Goal: Task Accomplishment & Management: Use online tool/utility

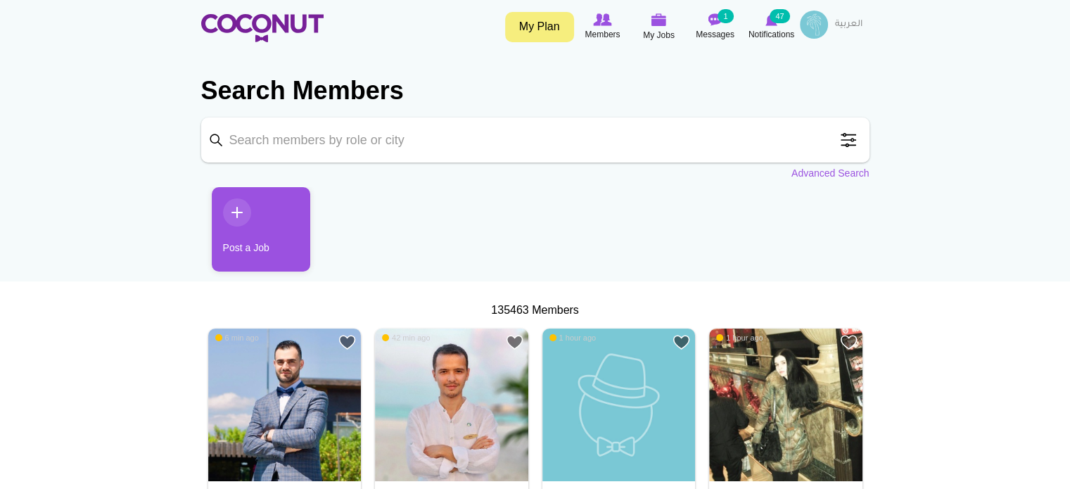
click at [850, 136] on span at bounding box center [848, 140] width 28 height 28
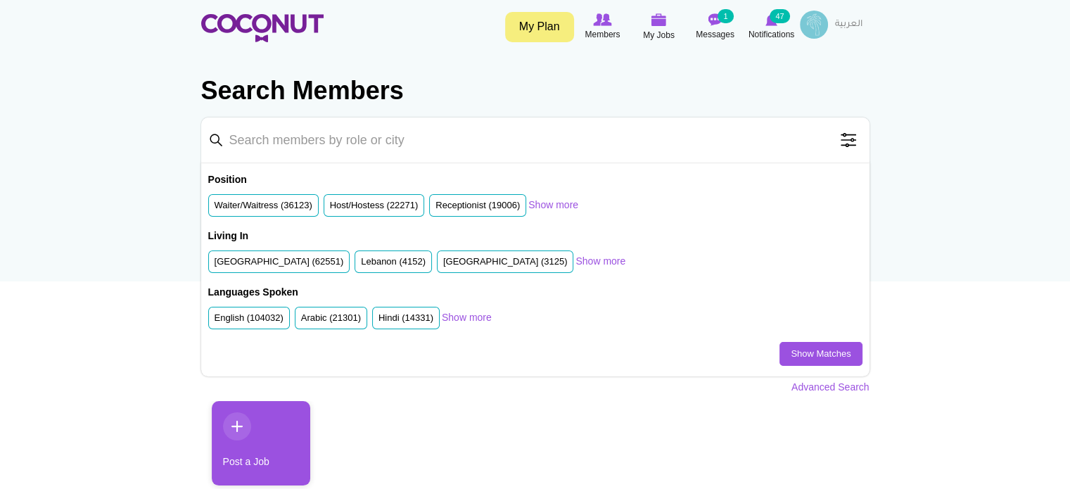
click at [847, 145] on span at bounding box center [848, 140] width 28 height 28
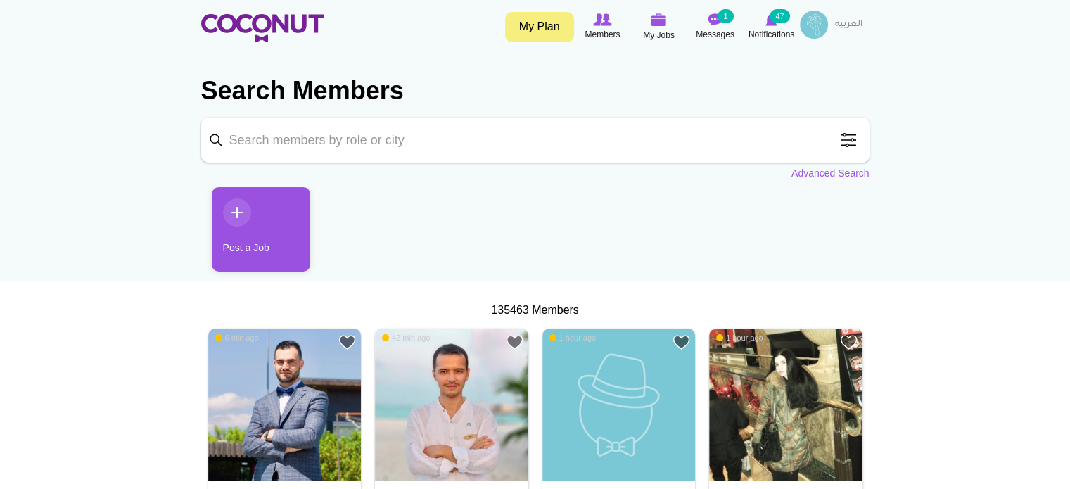
click at [847, 146] on span at bounding box center [848, 140] width 28 height 28
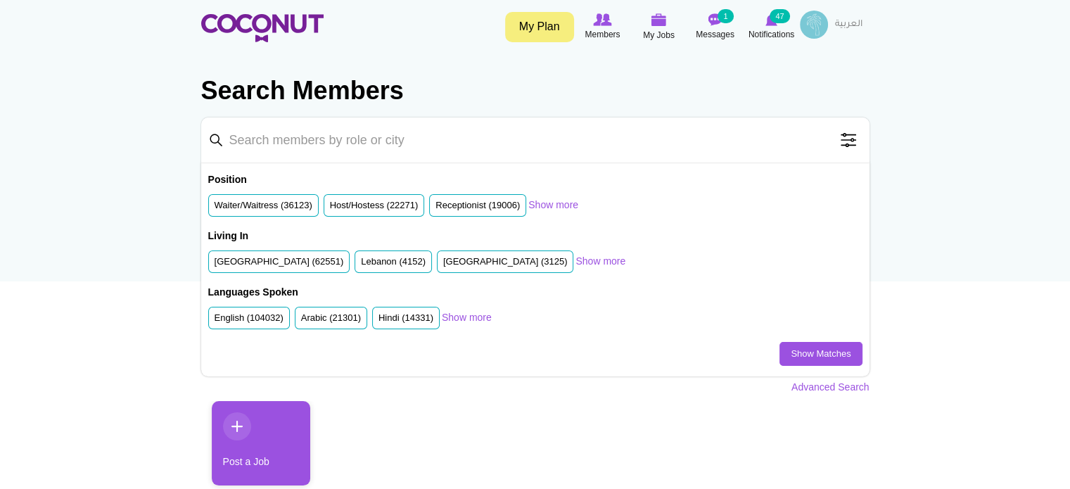
click at [847, 147] on span at bounding box center [848, 140] width 28 height 28
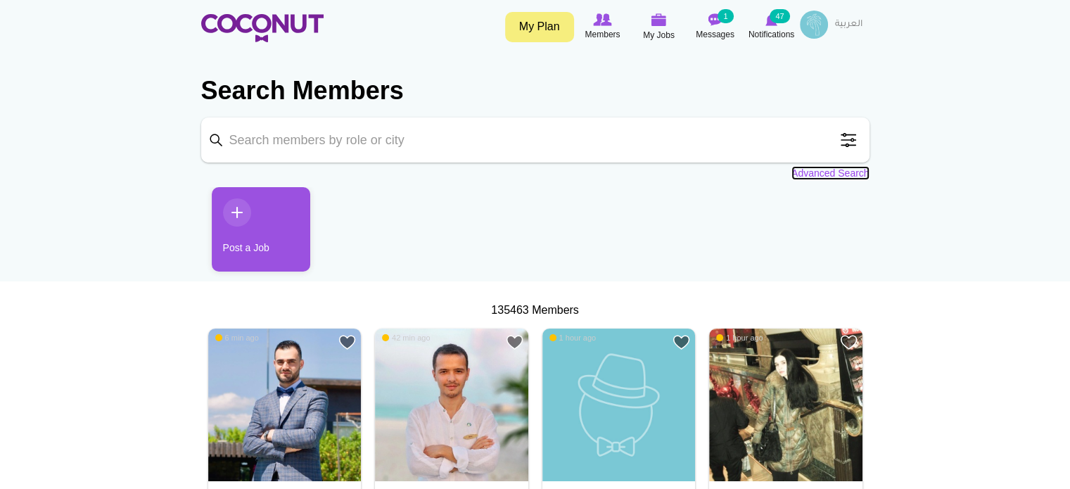
click at [830, 170] on link "Advanced Search" at bounding box center [830, 173] width 78 height 14
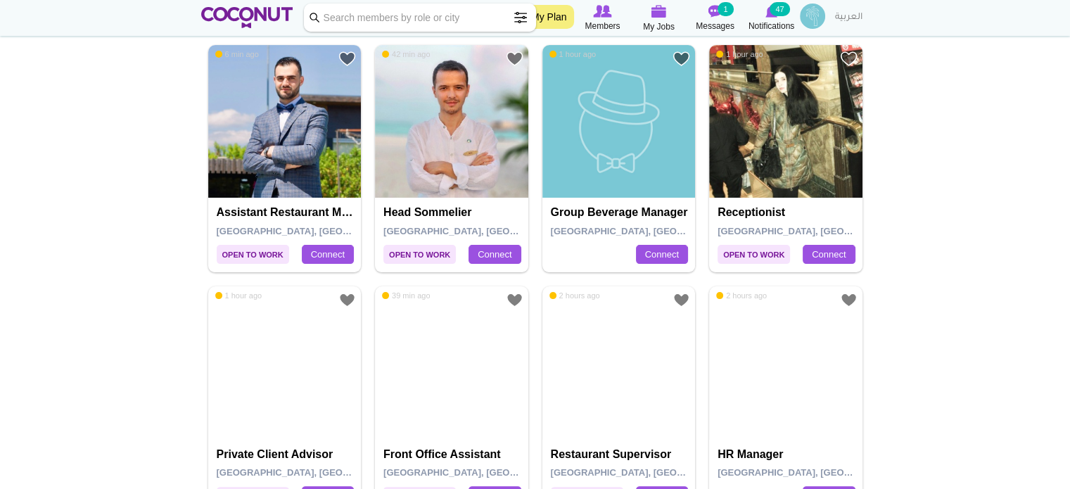
scroll to position [281, 0]
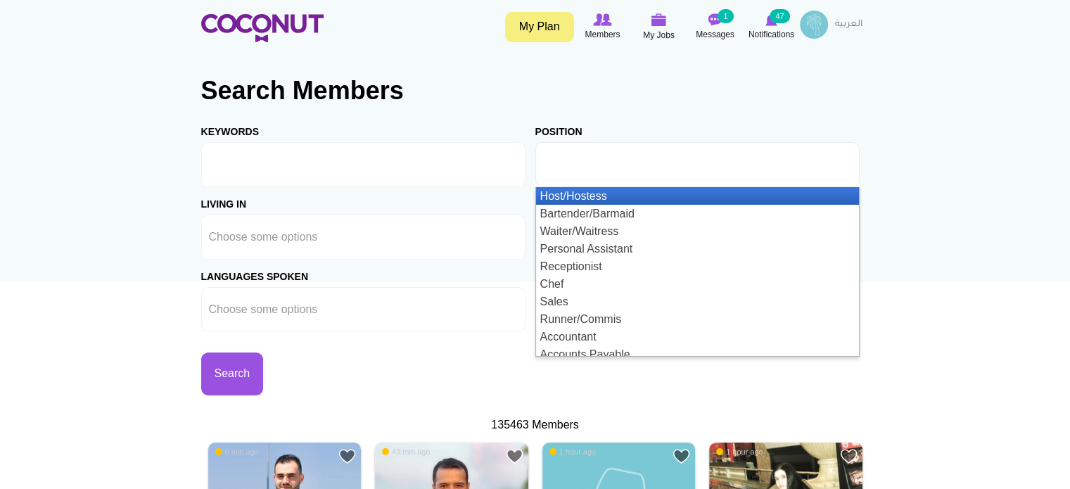
click at [670, 160] on ul at bounding box center [697, 164] width 324 height 45
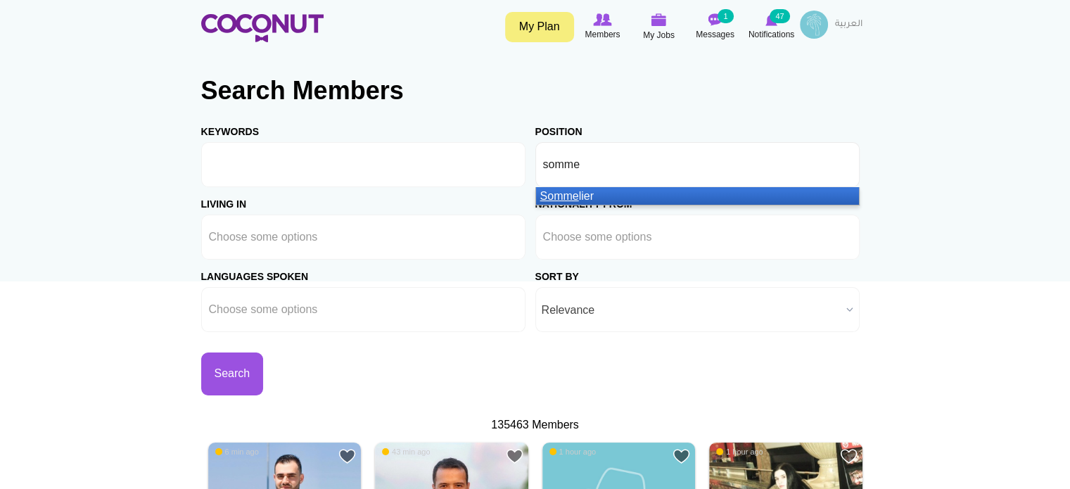
type input "somme"
click at [658, 198] on li "Somme lier" at bounding box center [697, 196] width 323 height 18
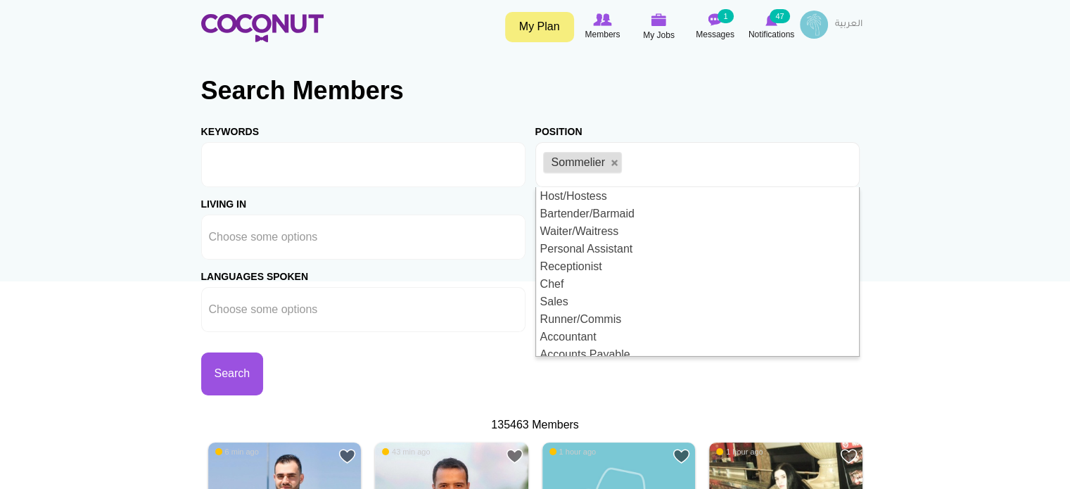
scroll to position [7, 0]
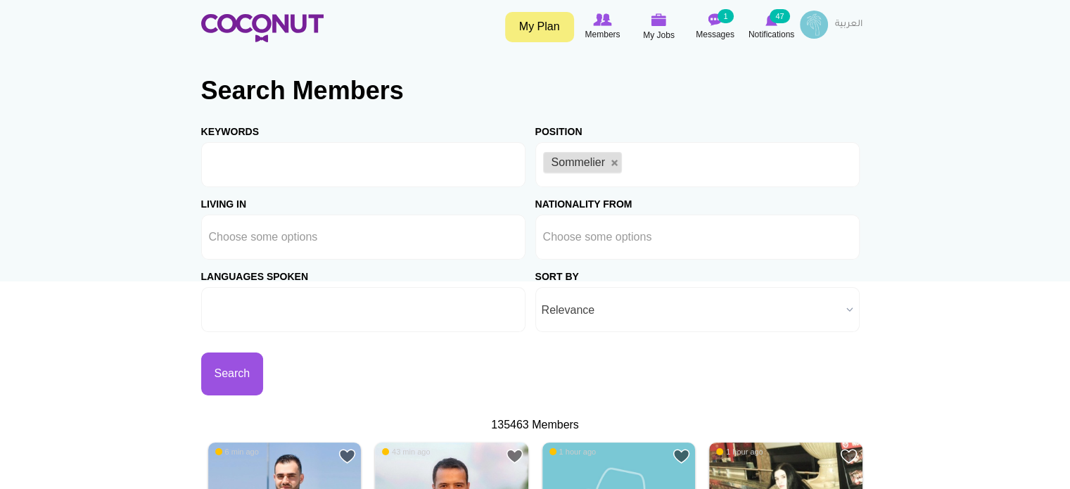
click at [342, 312] on ul at bounding box center [363, 309] width 324 height 45
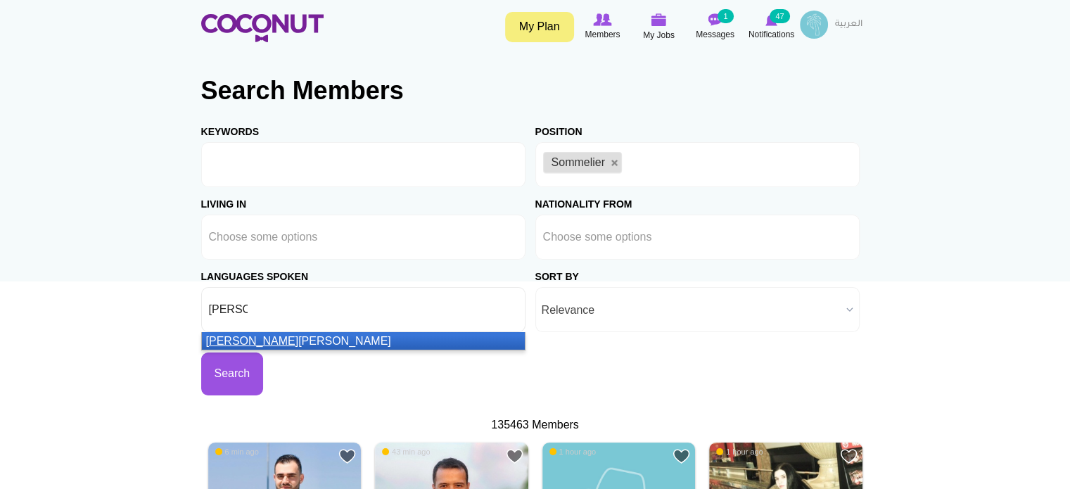
type input "russ"
click at [352, 338] on li "Russ ian" at bounding box center [363, 341] width 323 height 18
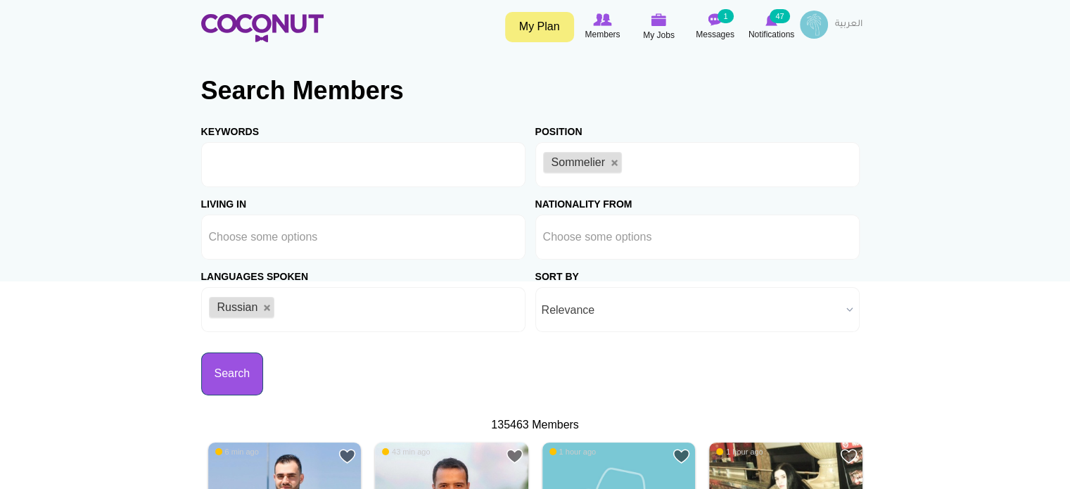
click at [233, 385] on button "Search" at bounding box center [232, 373] width 63 height 43
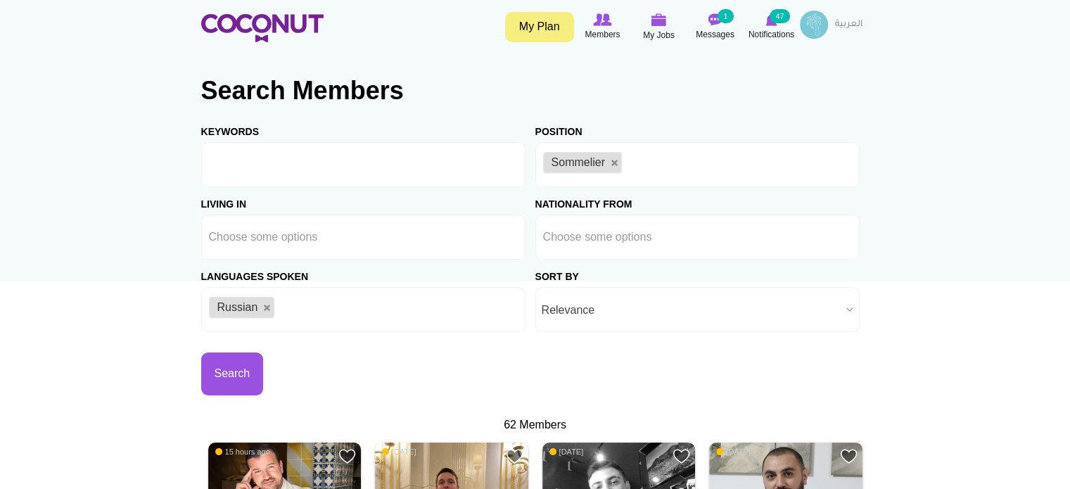
click at [702, 309] on span "Relevance" at bounding box center [691, 310] width 299 height 45
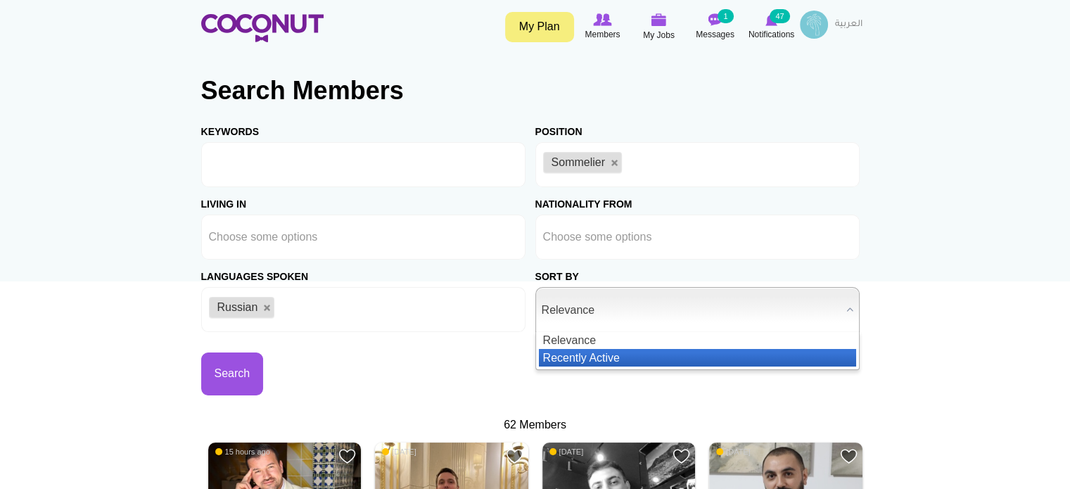
click at [820, 354] on li "Recently Active" at bounding box center [697, 358] width 317 height 18
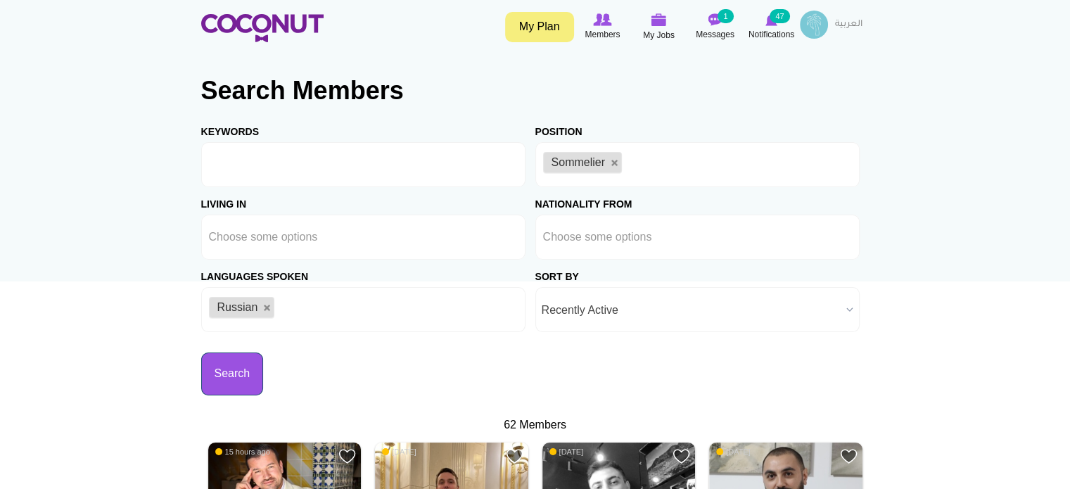
click at [229, 381] on button "Search" at bounding box center [232, 373] width 63 height 43
click at [706, 25] on icon at bounding box center [715, 19] width 53 height 15
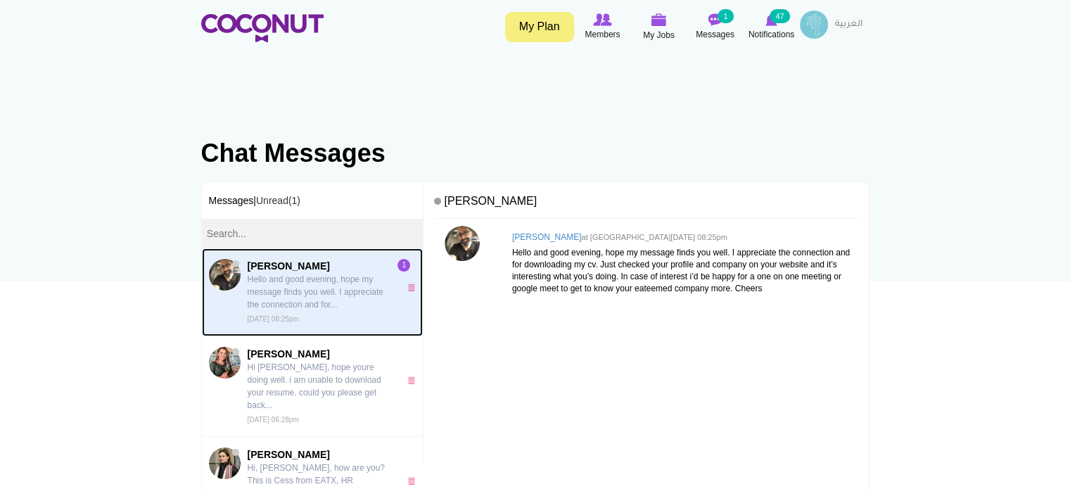
click at [317, 292] on p "Hello and good evening, hope my message finds you well. I appreciate the connec…" at bounding box center [320, 292] width 145 height 38
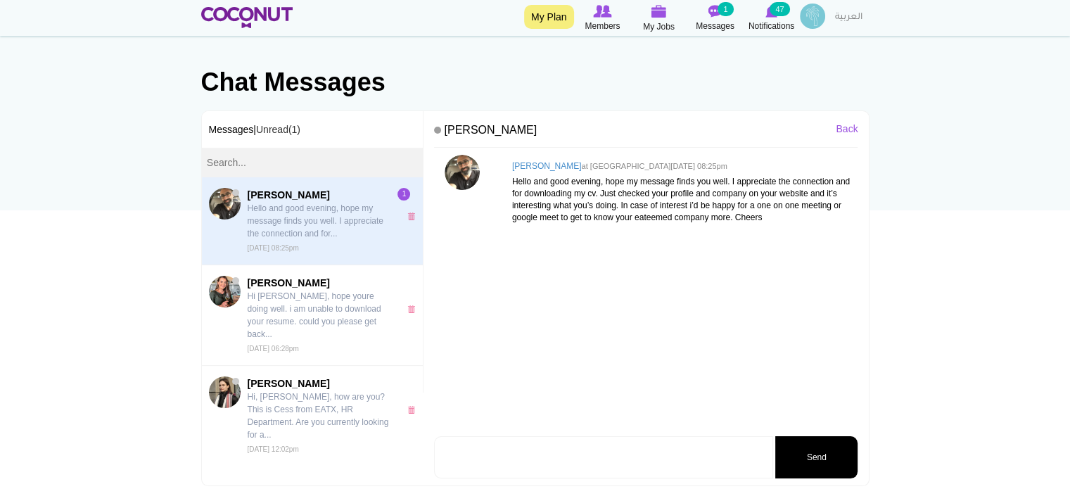
scroll to position [70, 0]
click at [456, 167] on img at bounding box center [461, 172] width 35 height 35
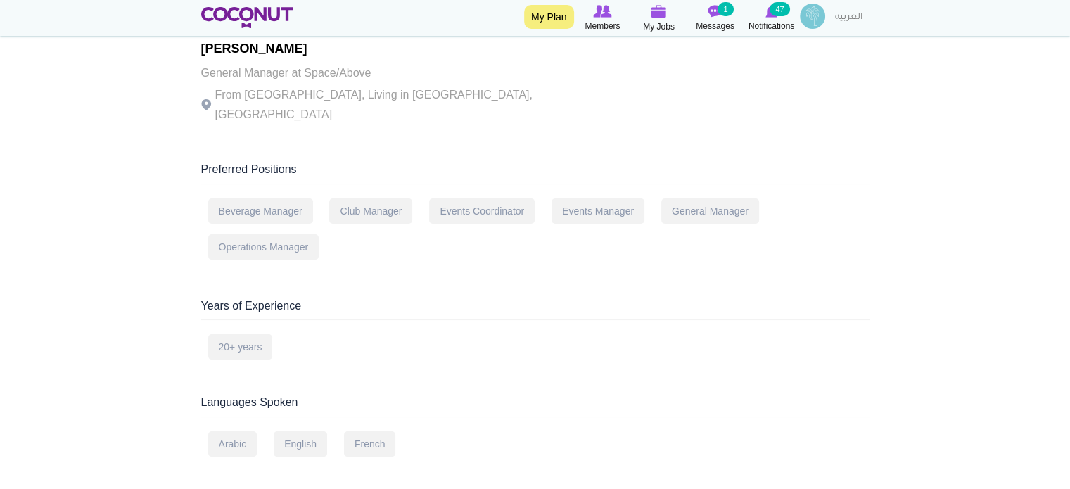
scroll to position [70, 0]
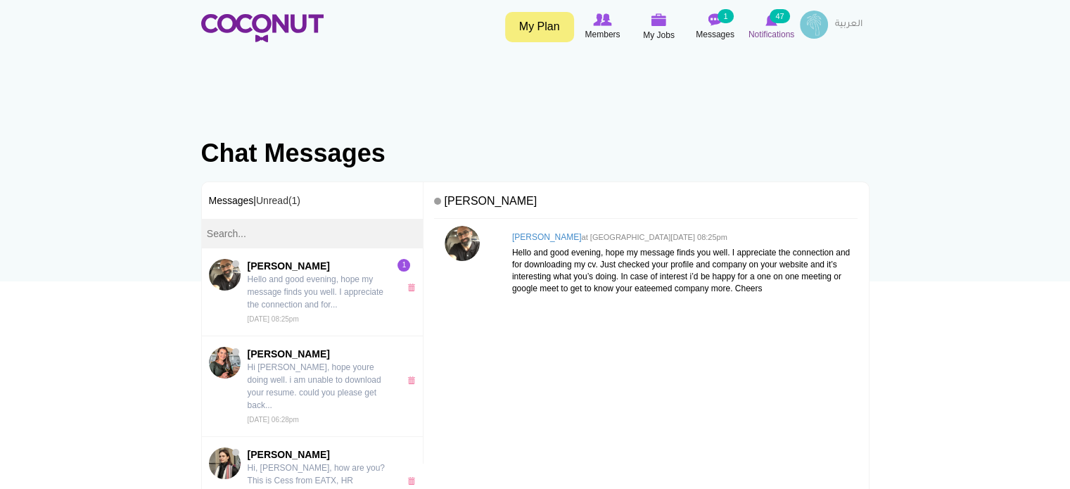
click at [765, 24] on img at bounding box center [771, 19] width 12 height 13
click at [775, 25] on img at bounding box center [771, 19] width 12 height 13
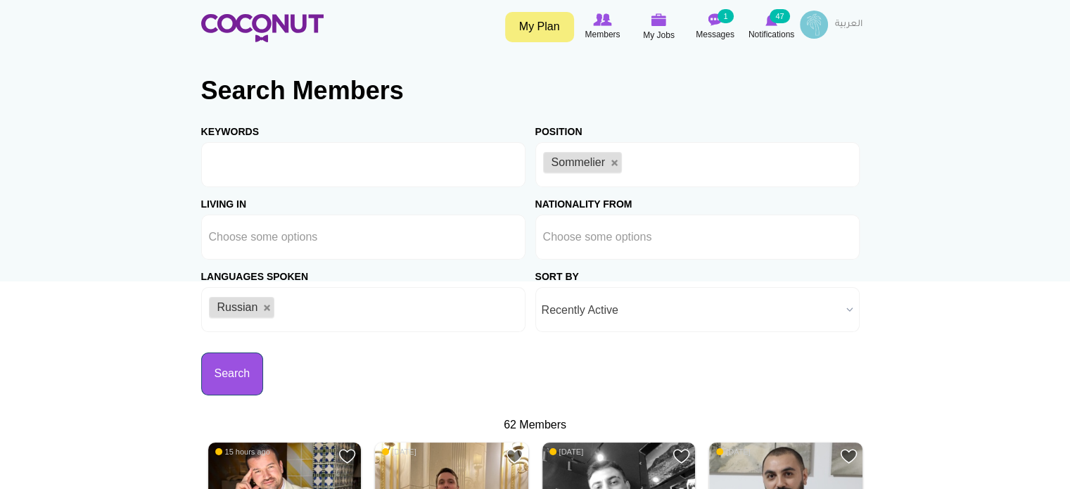
click at [229, 385] on button "Search" at bounding box center [232, 373] width 63 height 43
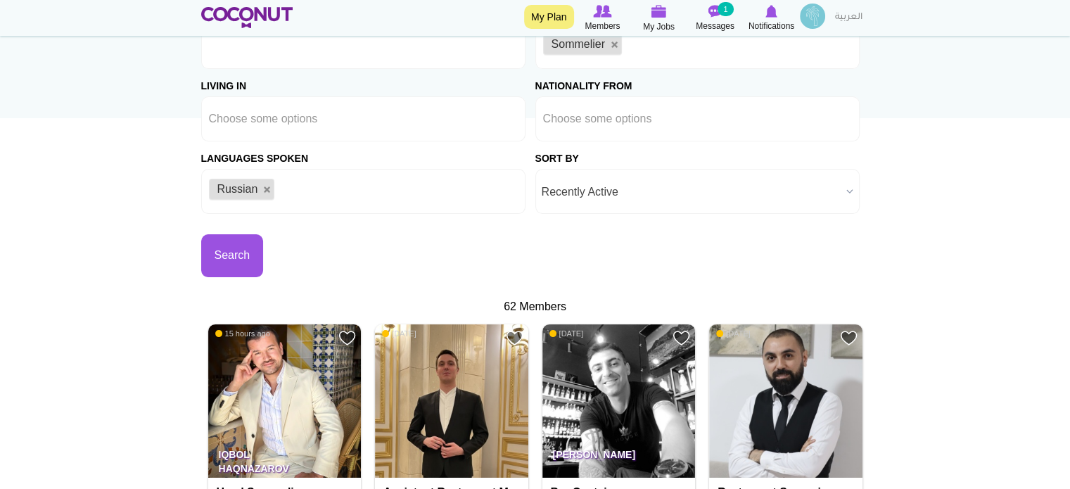
scroll to position [70, 0]
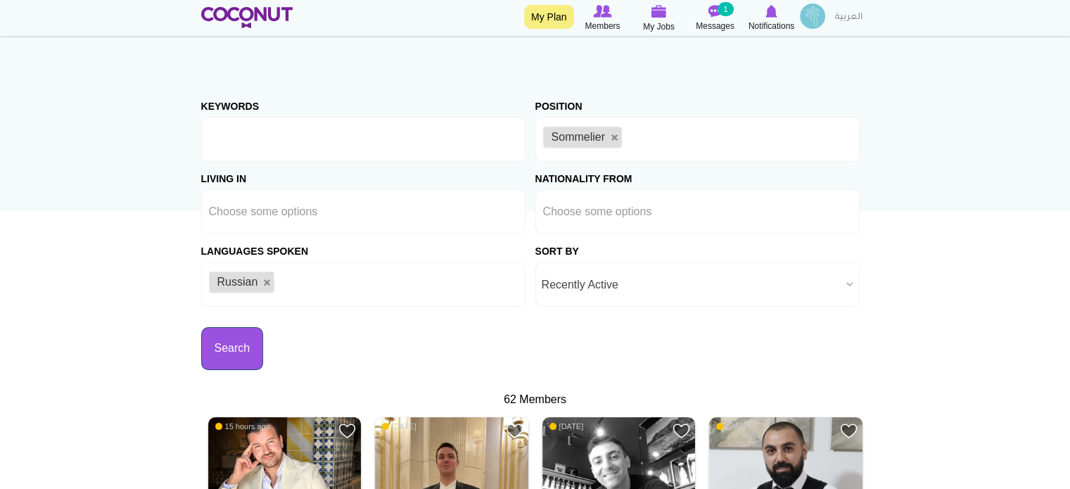
click at [254, 345] on button "Search" at bounding box center [232, 348] width 63 height 43
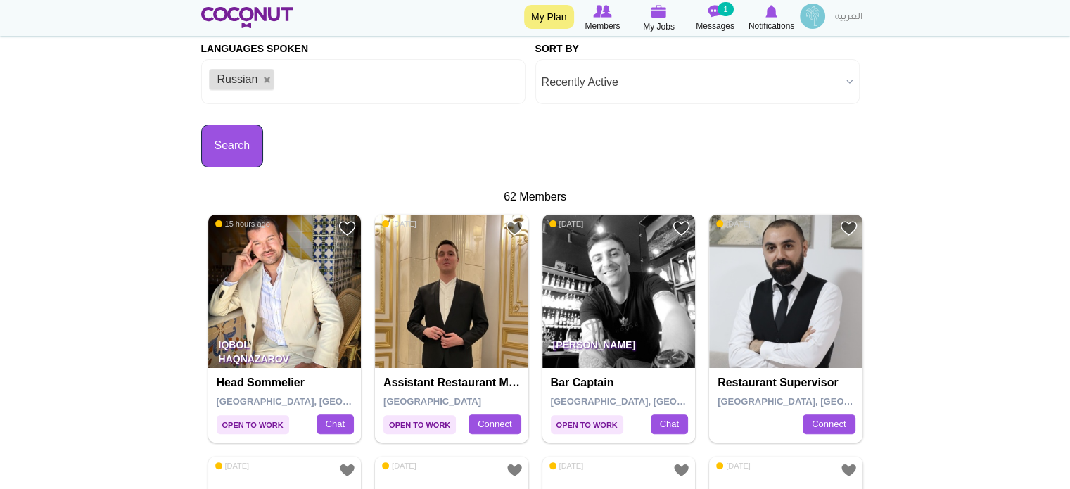
scroll to position [281, 0]
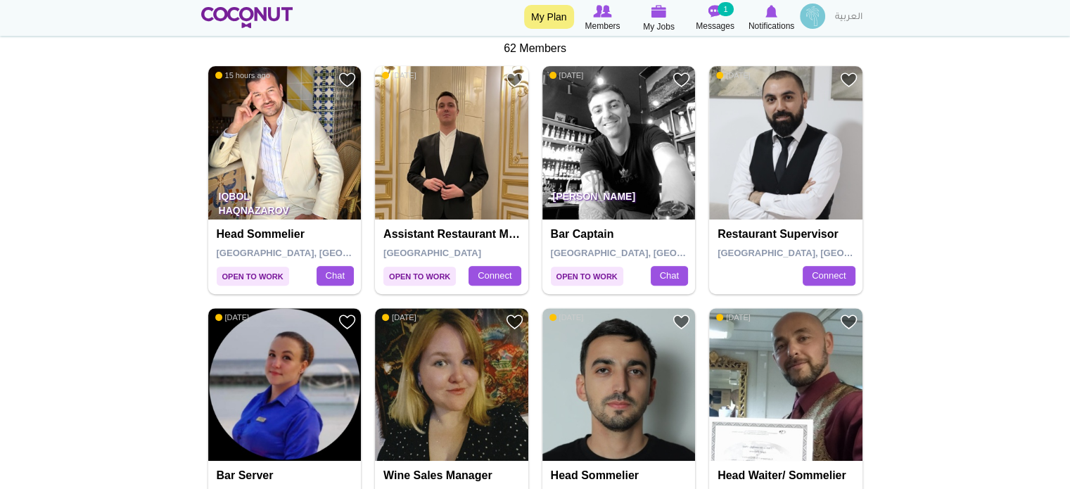
scroll to position [422, 0]
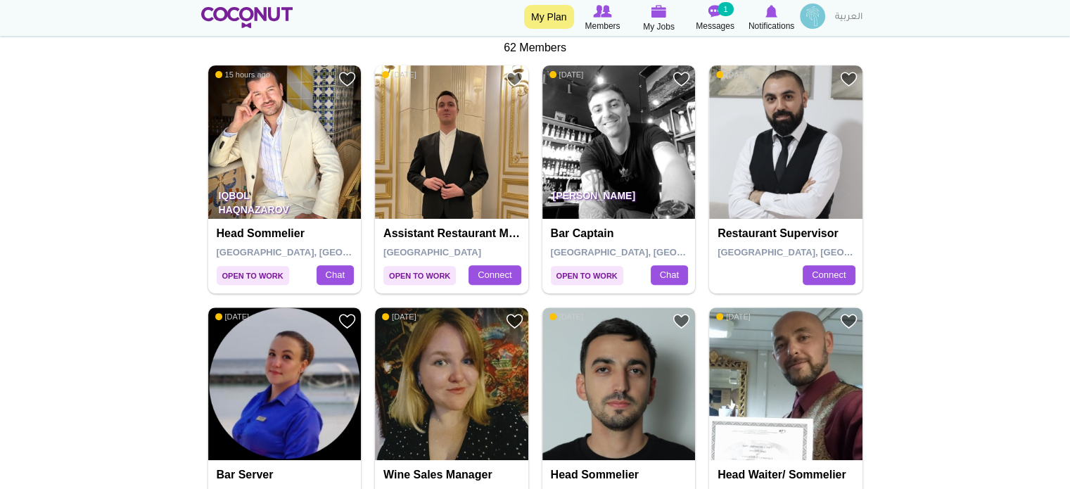
drag, startPoint x: 273, startPoint y: 240, endPoint x: 105, endPoint y: 233, distance: 168.2
drag, startPoint x: 278, startPoint y: 244, endPoint x: 134, endPoint y: 207, distance: 149.4
click at [314, 134] on img at bounding box center [284, 141] width 153 height 153
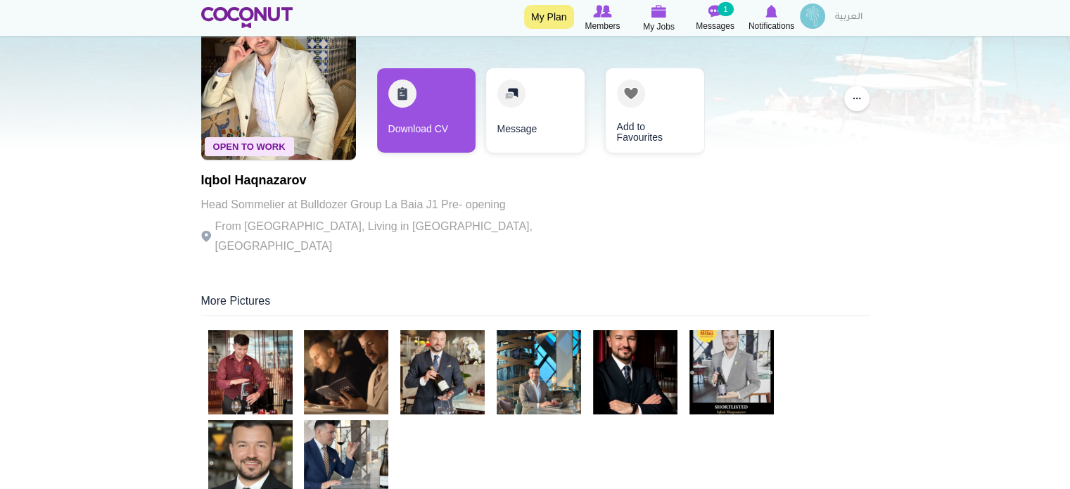
scroll to position [211, 0]
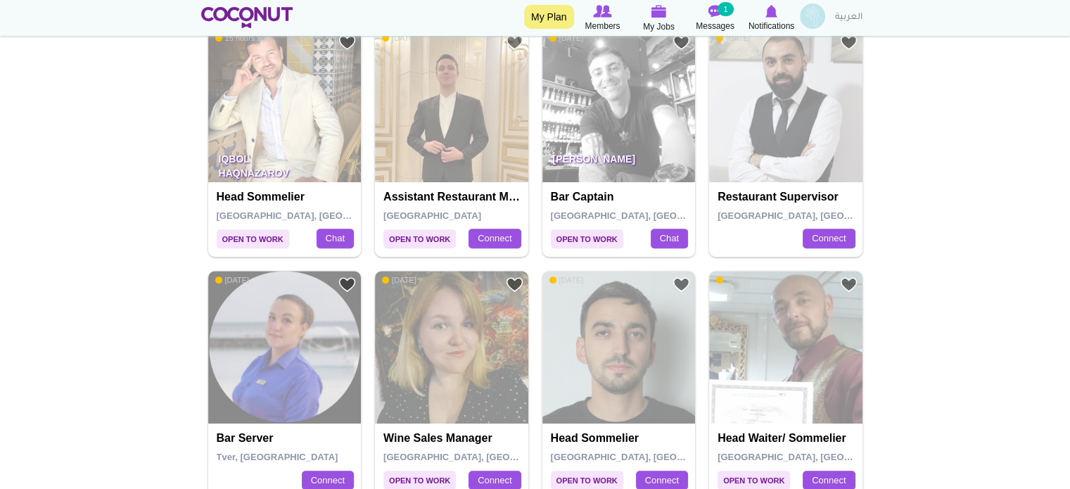
scroll to position [422, 0]
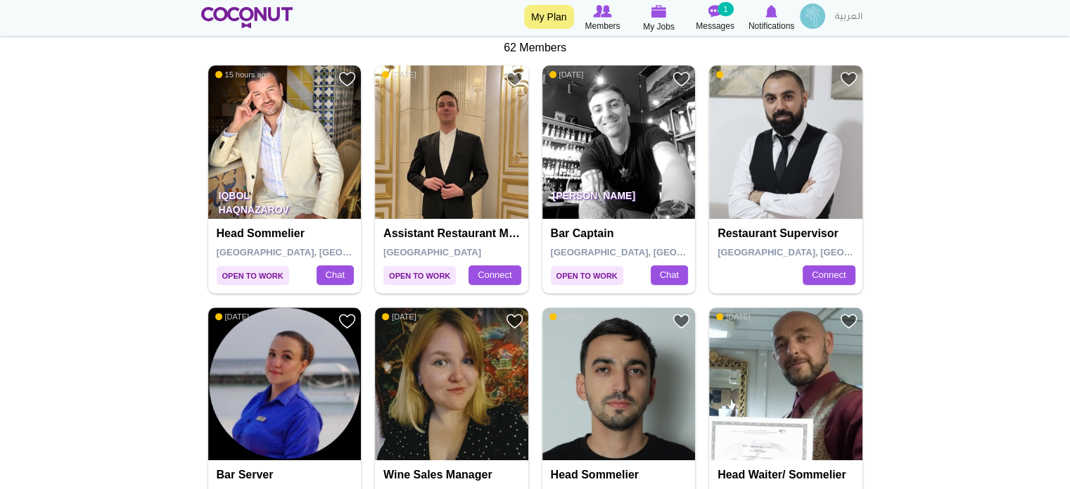
drag, startPoint x: 593, startPoint y: 271, endPoint x: 984, endPoint y: 191, distance: 399.2
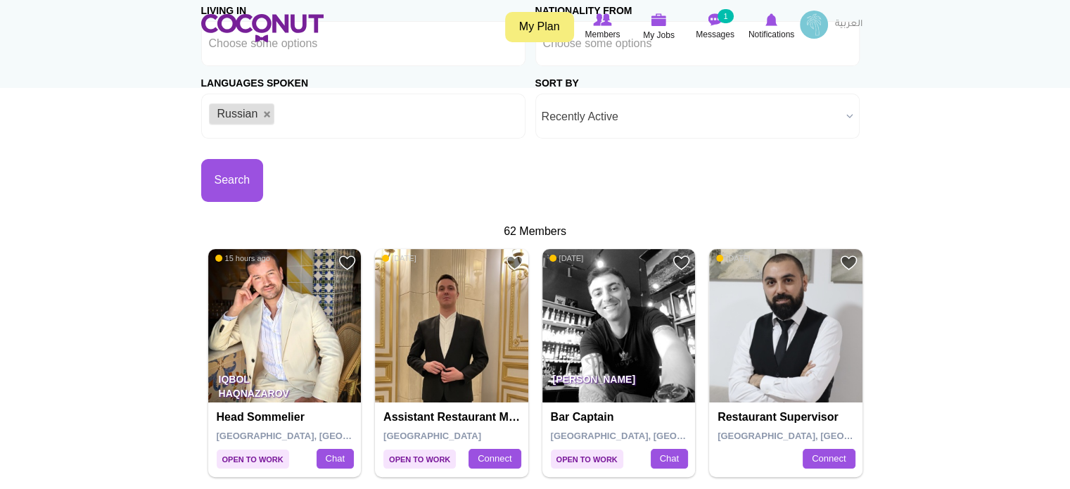
scroll to position [0, 0]
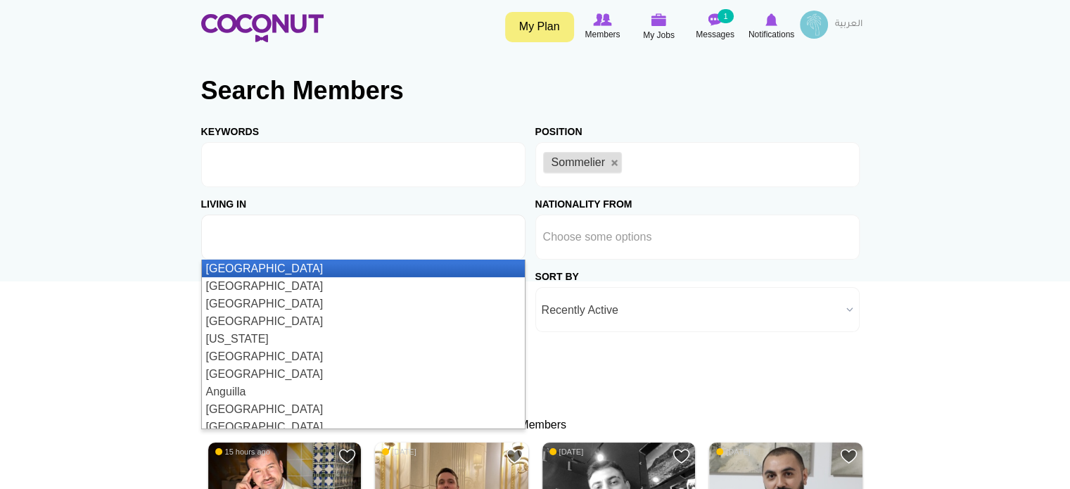
click at [381, 239] on ul at bounding box center [363, 236] width 324 height 45
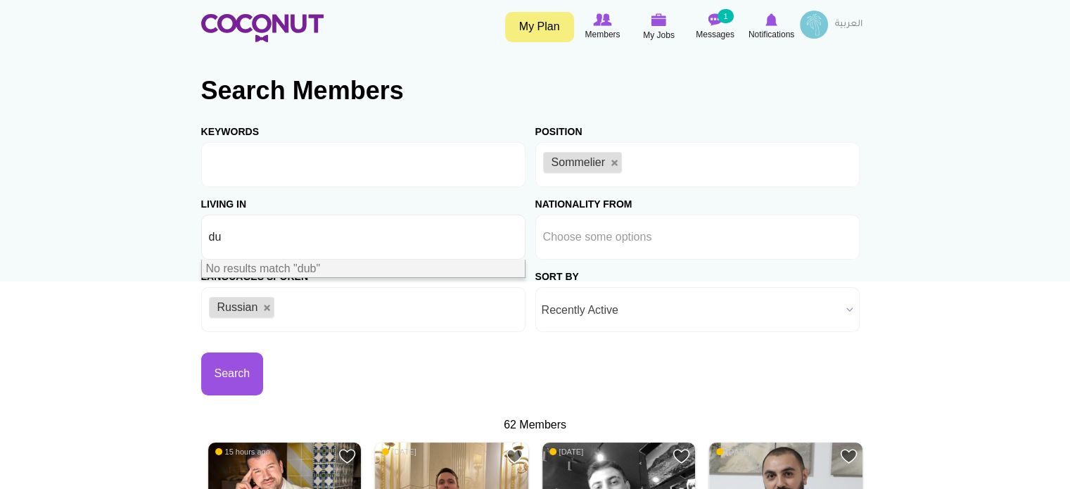
type input "d"
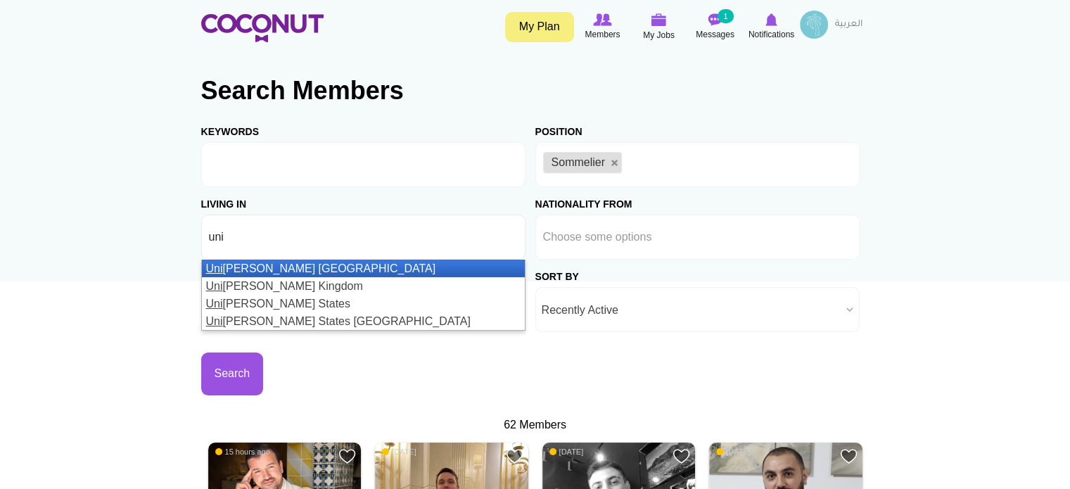
type input "uni"
click at [397, 267] on li "Uni ted Arab Emirates" at bounding box center [363, 269] width 323 height 18
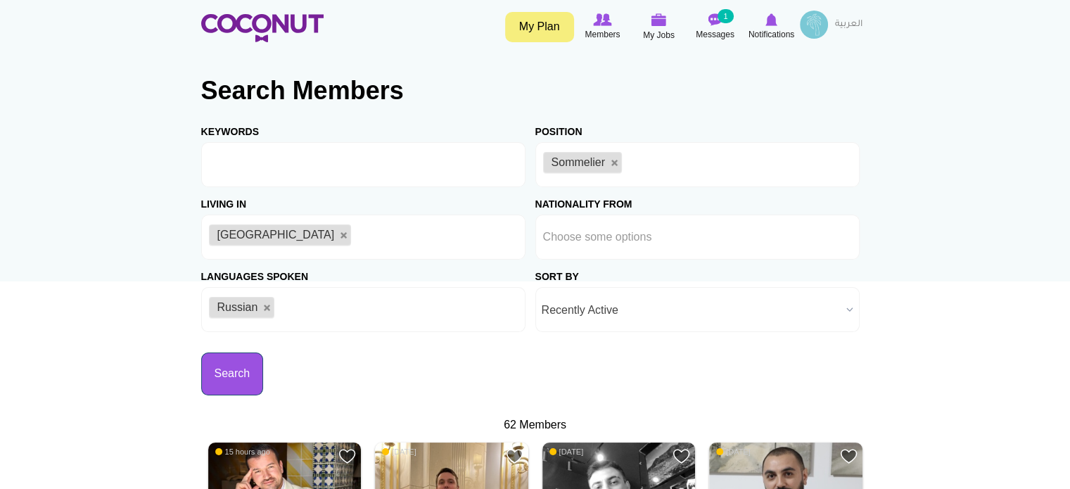
click at [230, 369] on button "Search" at bounding box center [232, 373] width 63 height 43
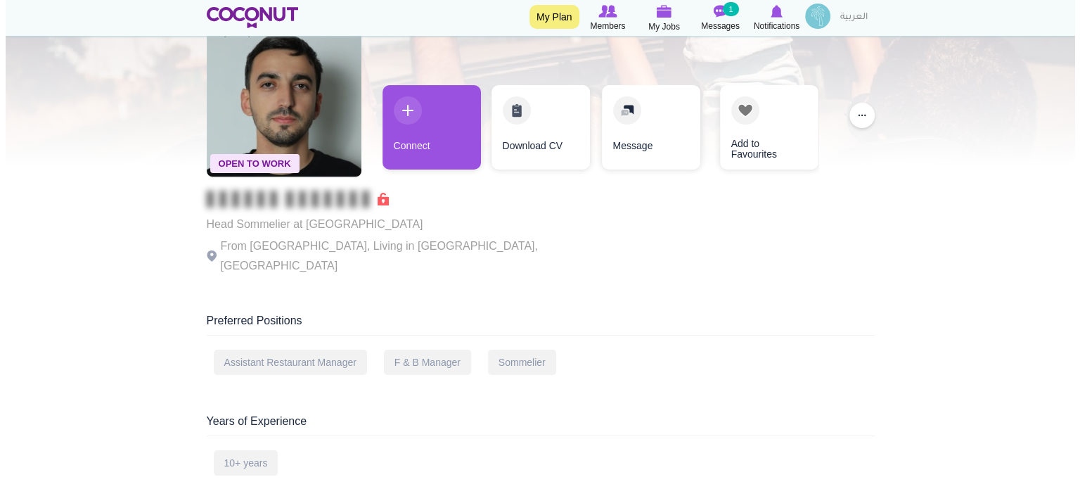
scroll to position [70, 0]
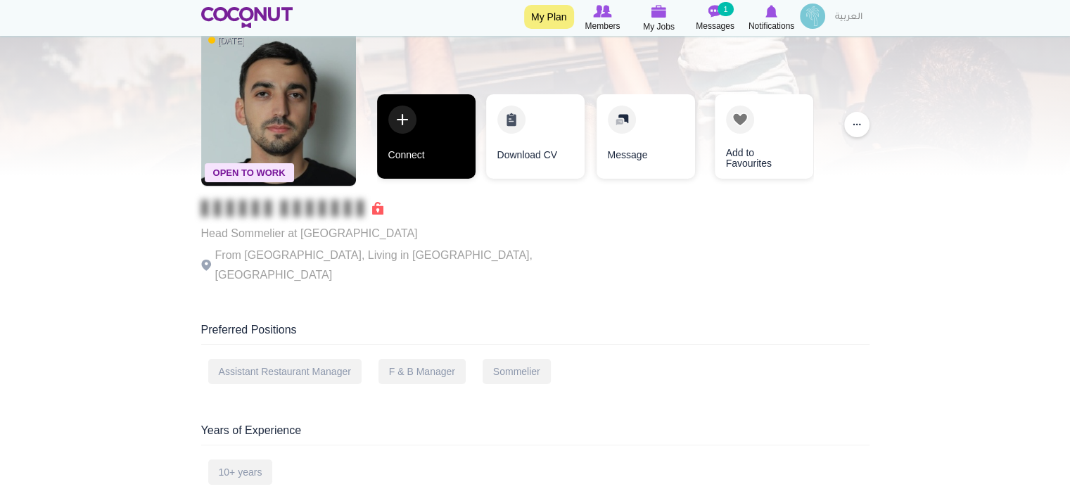
click at [398, 132] on link "Connect" at bounding box center [426, 136] width 98 height 84
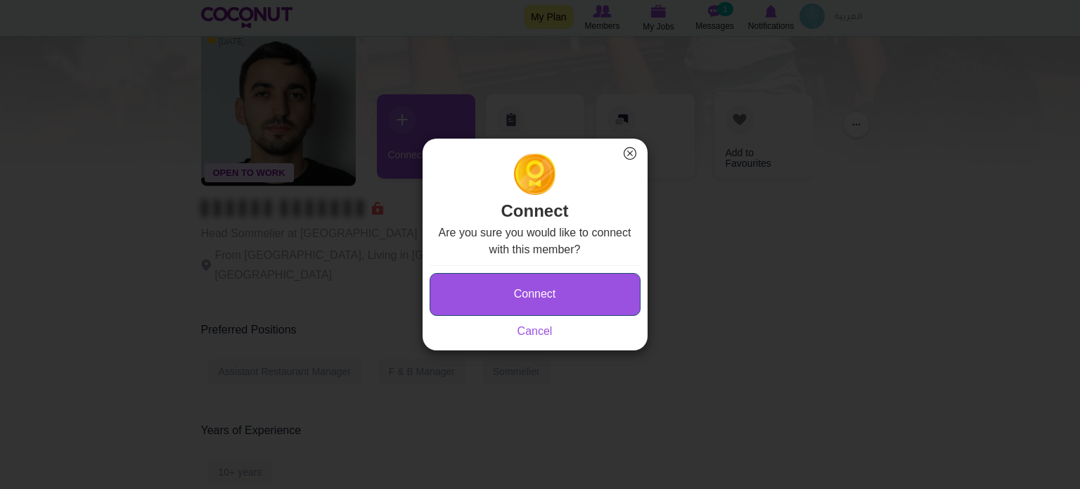
click at [527, 299] on button "Connect" at bounding box center [535, 294] width 211 height 43
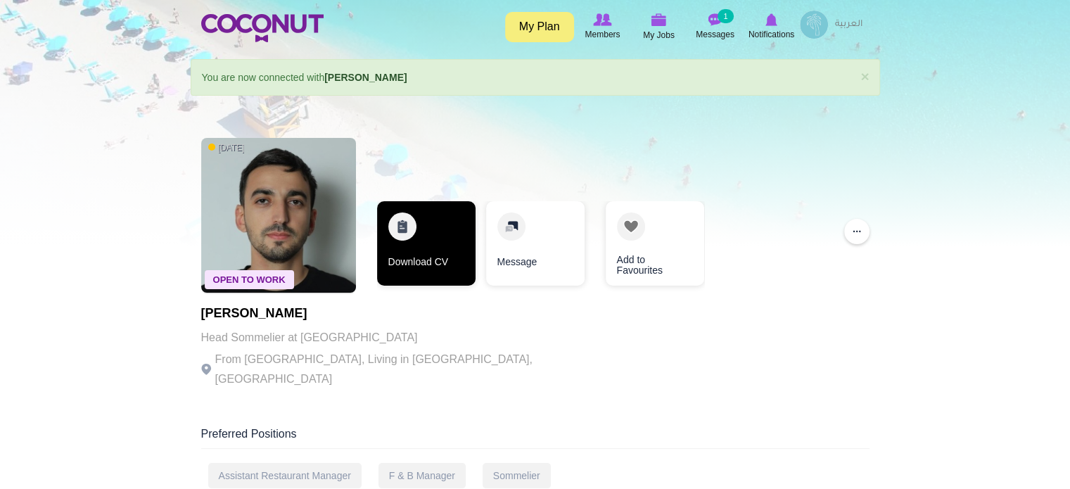
click at [429, 220] on link "Download CV" at bounding box center [426, 243] width 98 height 84
click at [402, 231] on link "Download CV" at bounding box center [426, 243] width 98 height 84
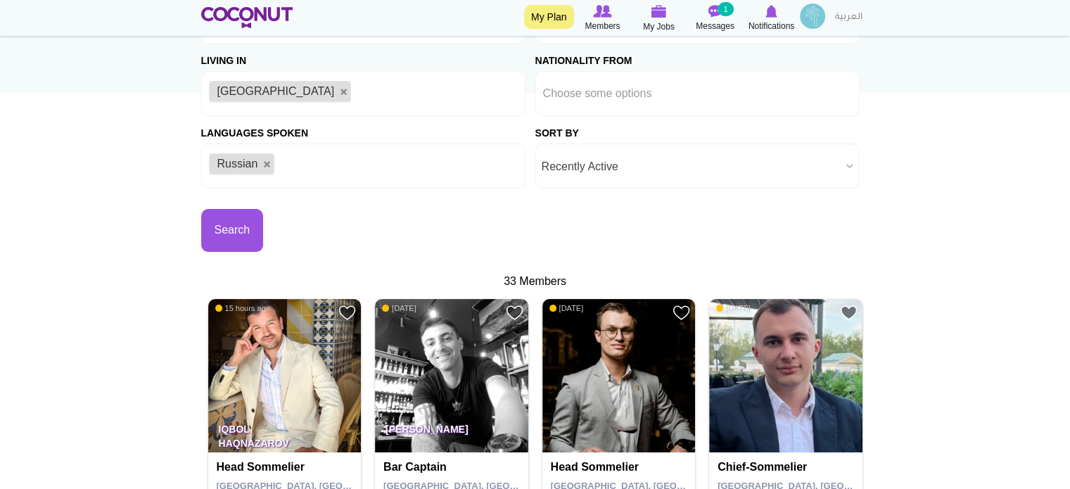
scroll to position [281, 0]
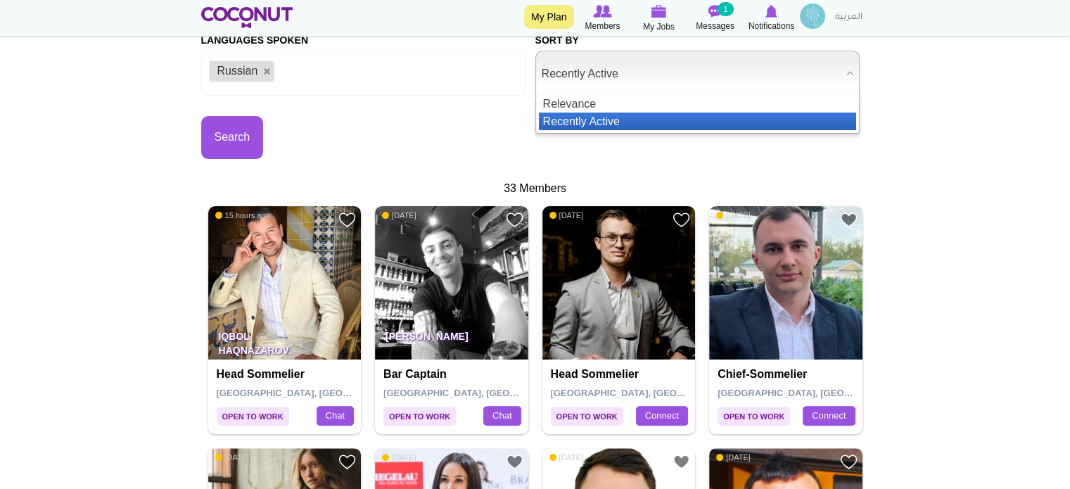
click at [622, 77] on span "Recently Active" at bounding box center [691, 73] width 299 height 45
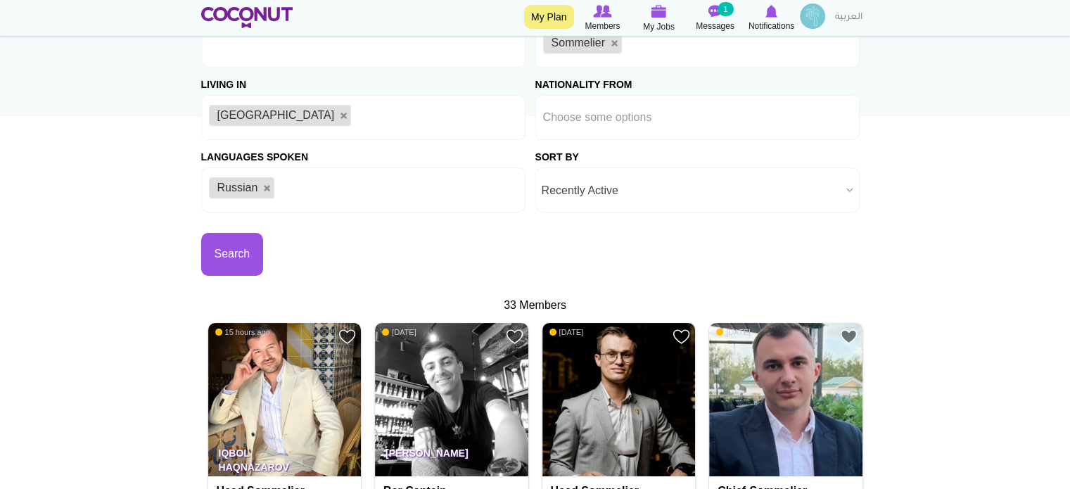
scroll to position [0, 0]
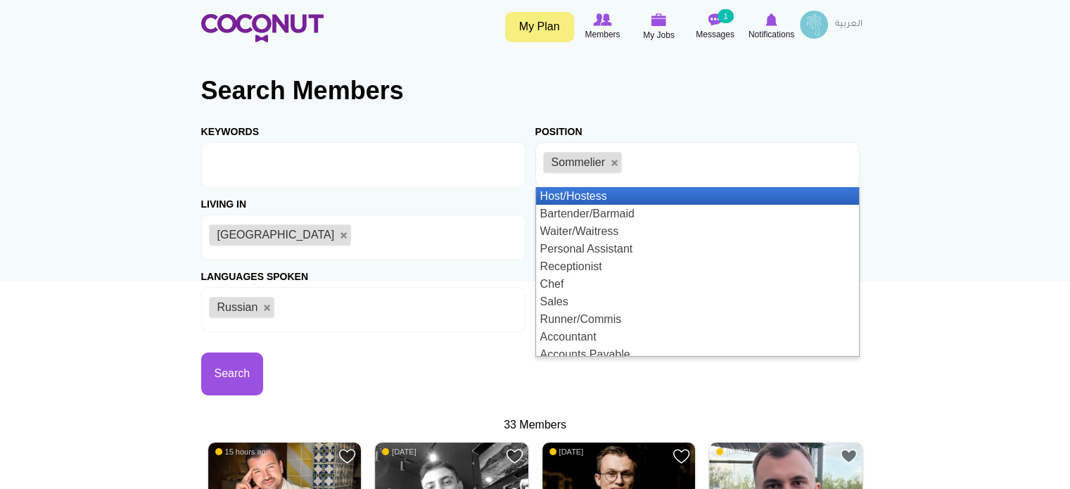
click at [617, 158] on li "Sommelier" at bounding box center [582, 162] width 79 height 21
click at [617, 160] on link at bounding box center [614, 163] width 8 height 8
type input "Choose some options"
click at [617, 160] on input "text" at bounding box center [606, 164] width 127 height 13
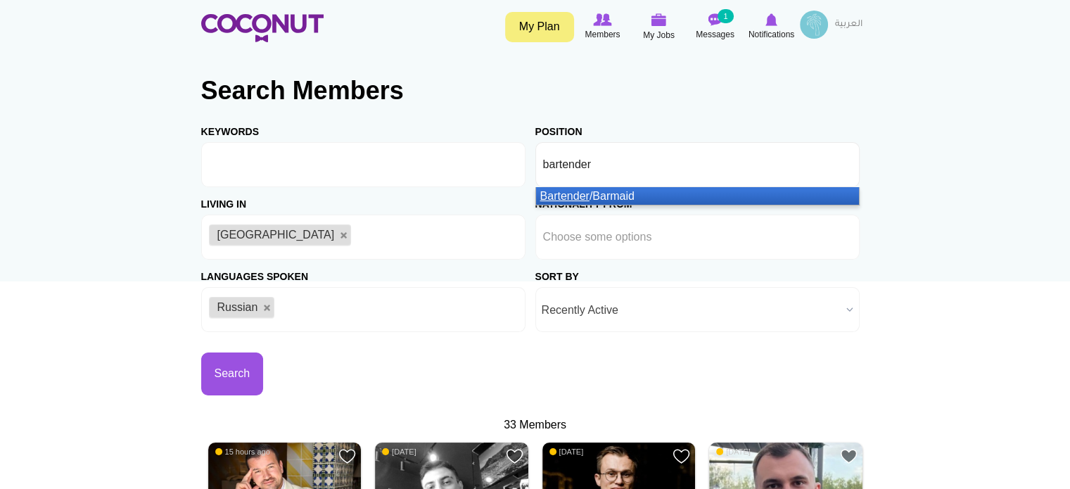
type input "bartender"
click at [626, 196] on li "Bartender /Barmaid" at bounding box center [697, 196] width 323 height 18
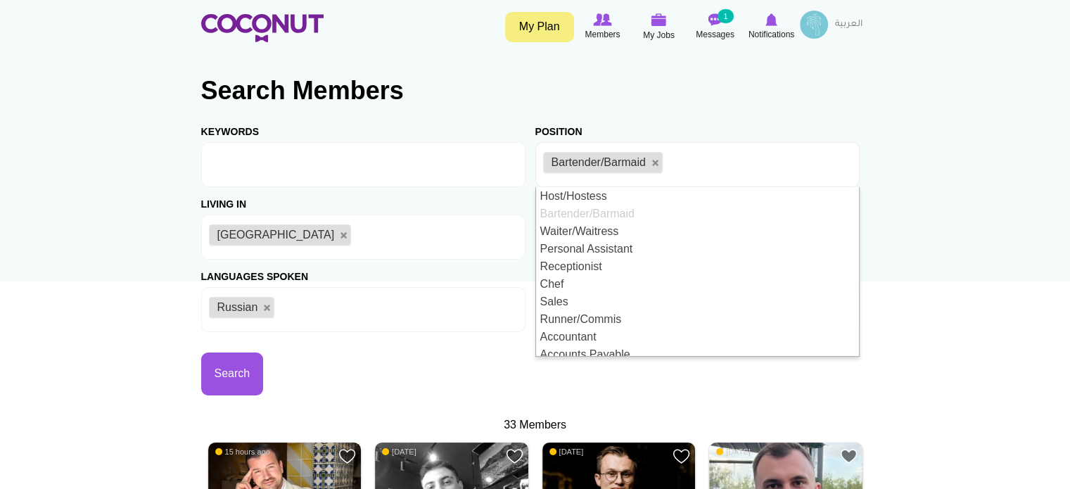
drag, startPoint x: 986, startPoint y: 267, endPoint x: 873, endPoint y: 281, distance: 113.4
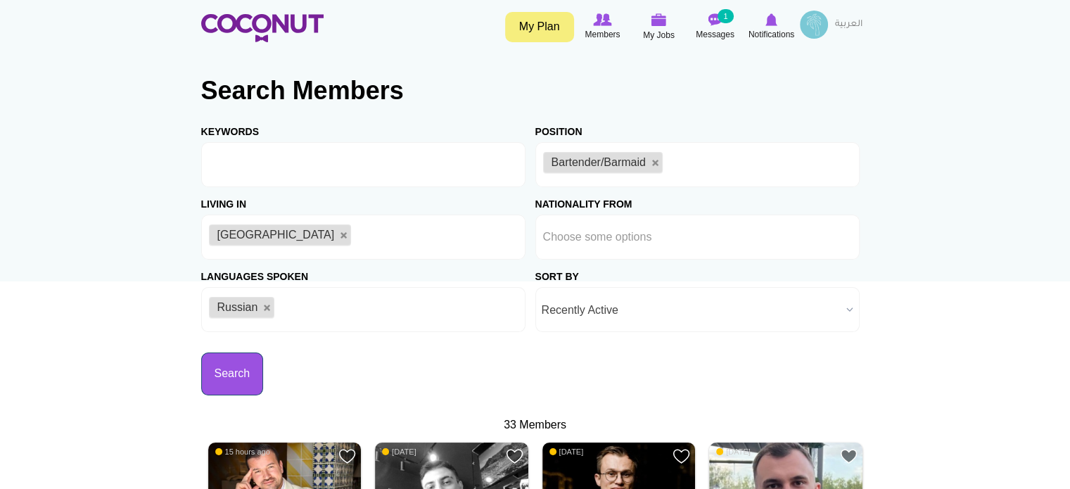
click at [233, 367] on button "Search" at bounding box center [232, 373] width 63 height 43
click at [232, 365] on button "Search" at bounding box center [232, 373] width 63 height 43
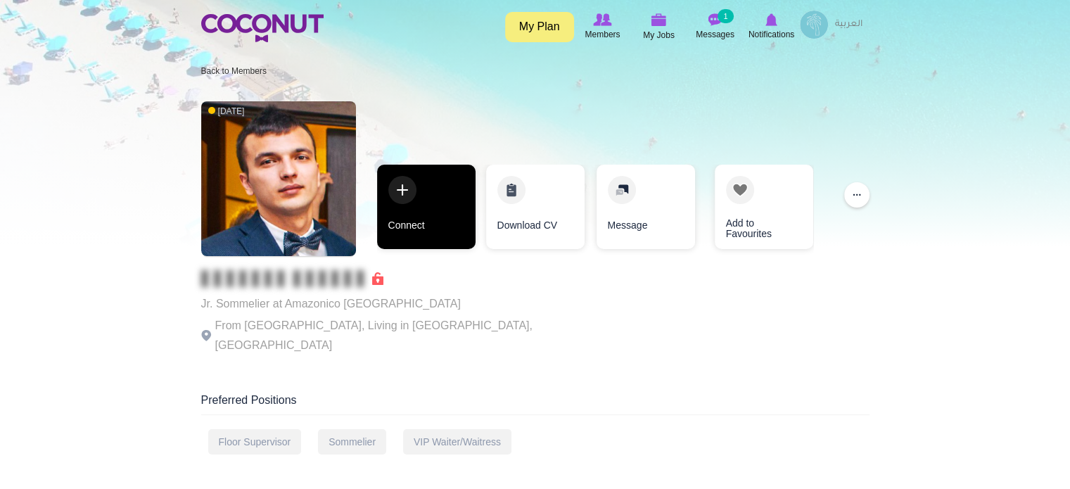
click at [415, 200] on link "Connect" at bounding box center [426, 207] width 98 height 84
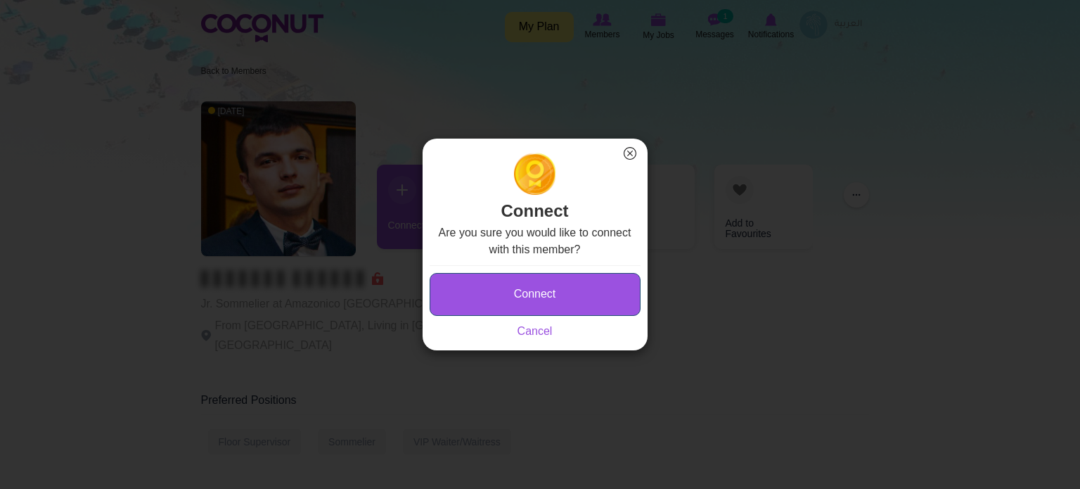
click at [497, 284] on button "Connect" at bounding box center [535, 294] width 211 height 43
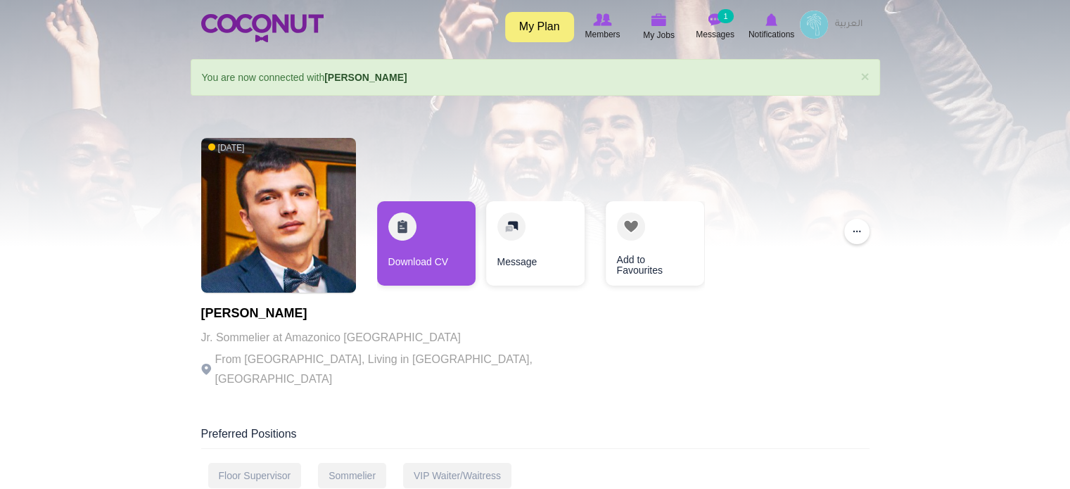
drag, startPoint x: 302, startPoint y: 316, endPoint x: 195, endPoint y: 314, distance: 106.9
copy h1 "[PERSON_NAME]"
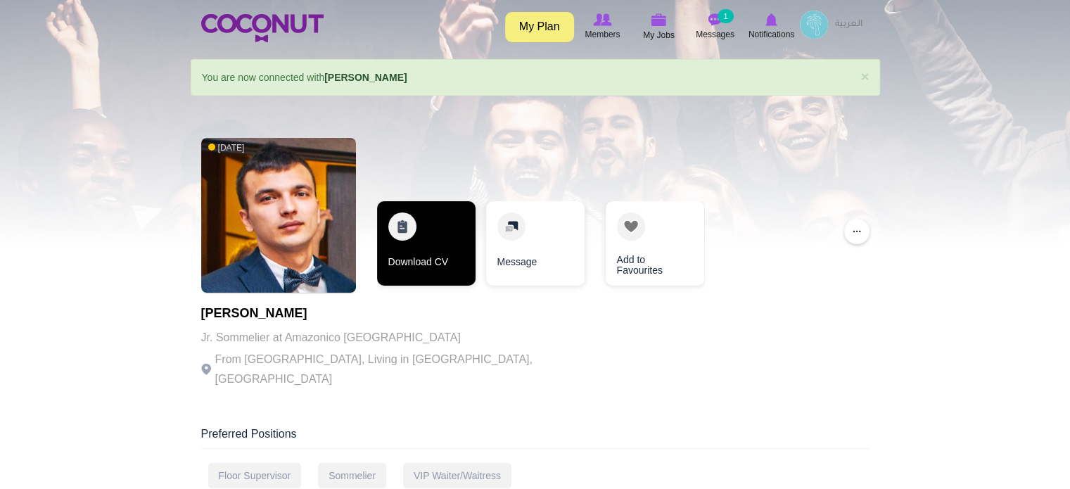
click at [408, 243] on link "Download CV" at bounding box center [426, 243] width 98 height 84
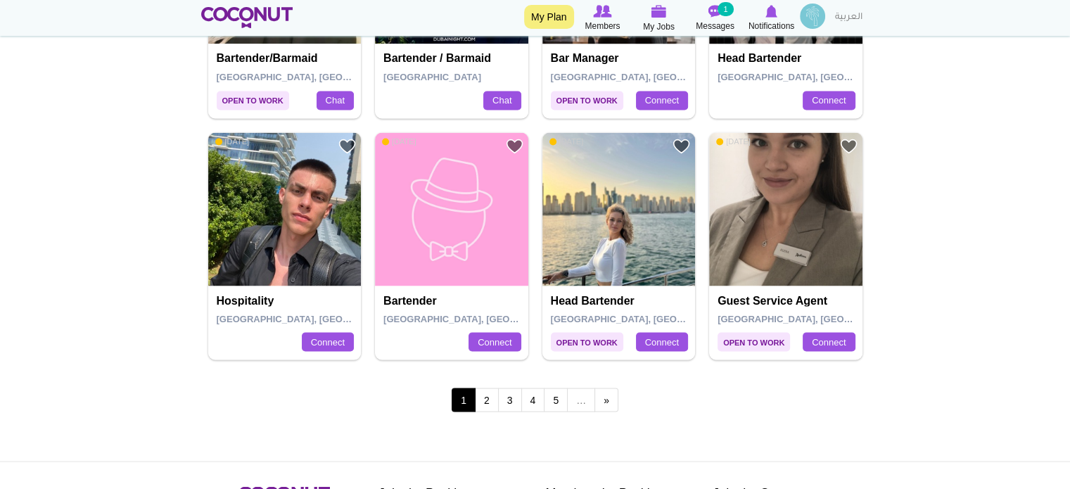
scroll to position [2532, 0]
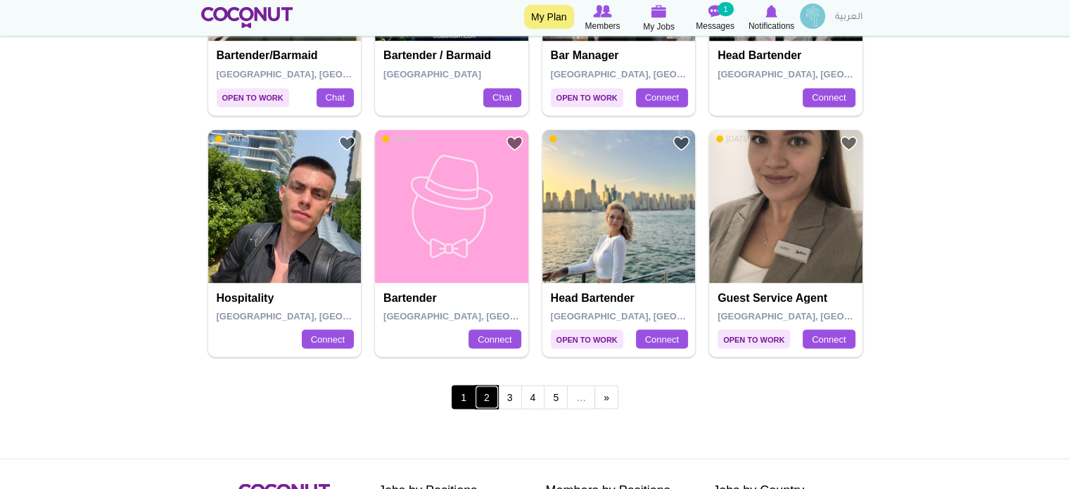
click at [496, 389] on link "2" at bounding box center [487, 397] width 24 height 24
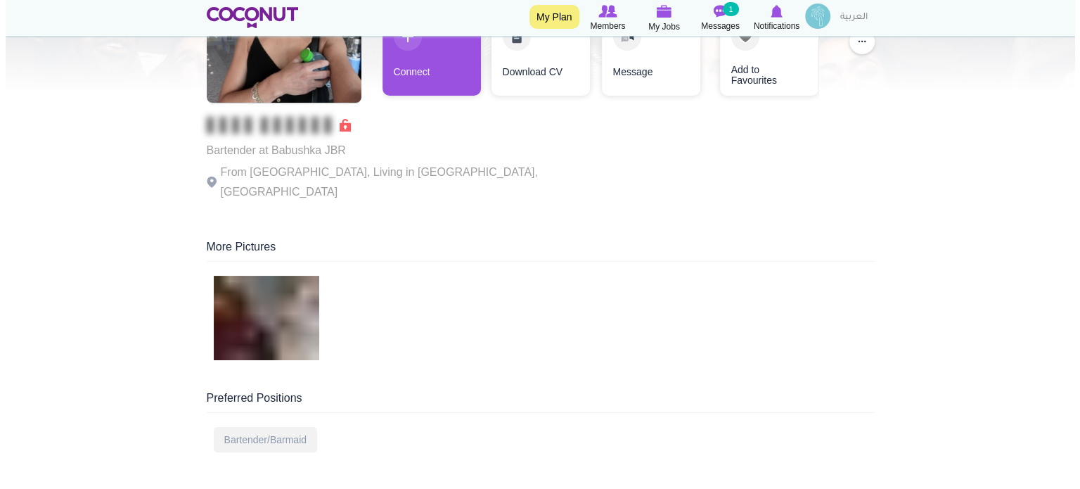
scroll to position [141, 0]
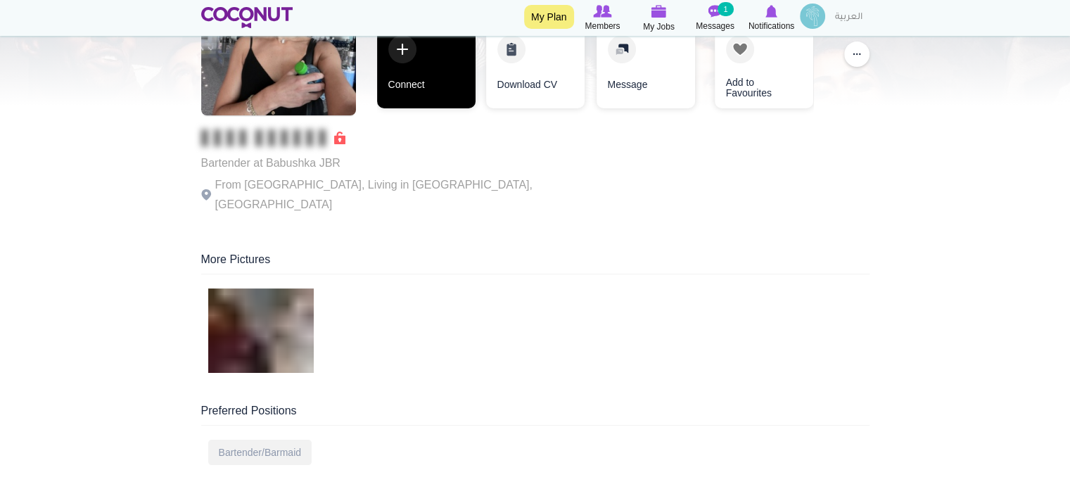
click at [435, 60] on link "Connect" at bounding box center [426, 66] width 98 height 84
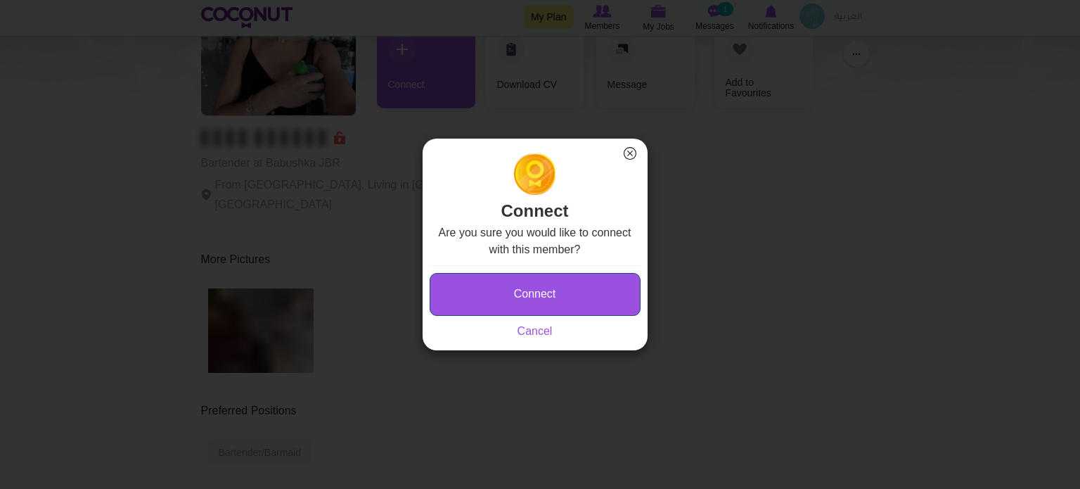
click at [499, 296] on button "Connect" at bounding box center [535, 294] width 211 height 43
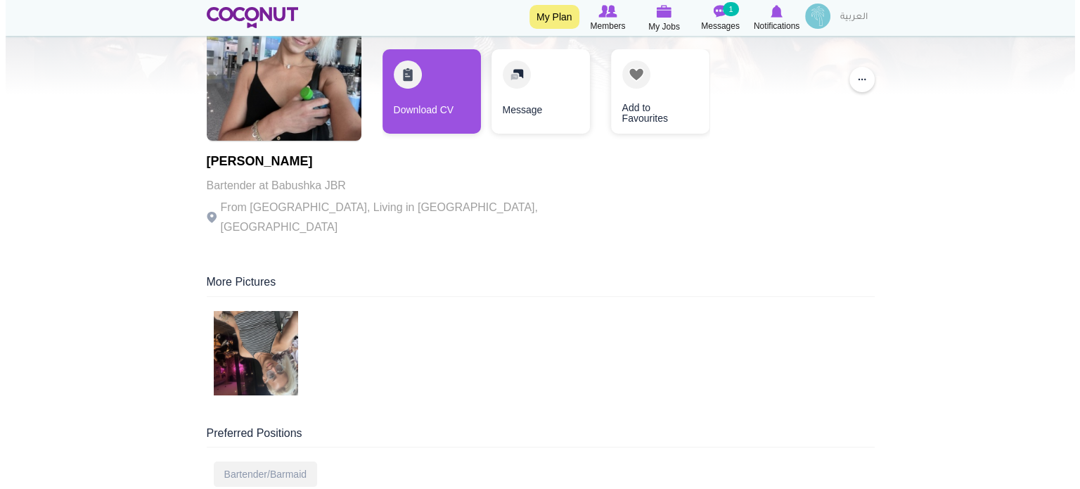
scroll to position [211, 0]
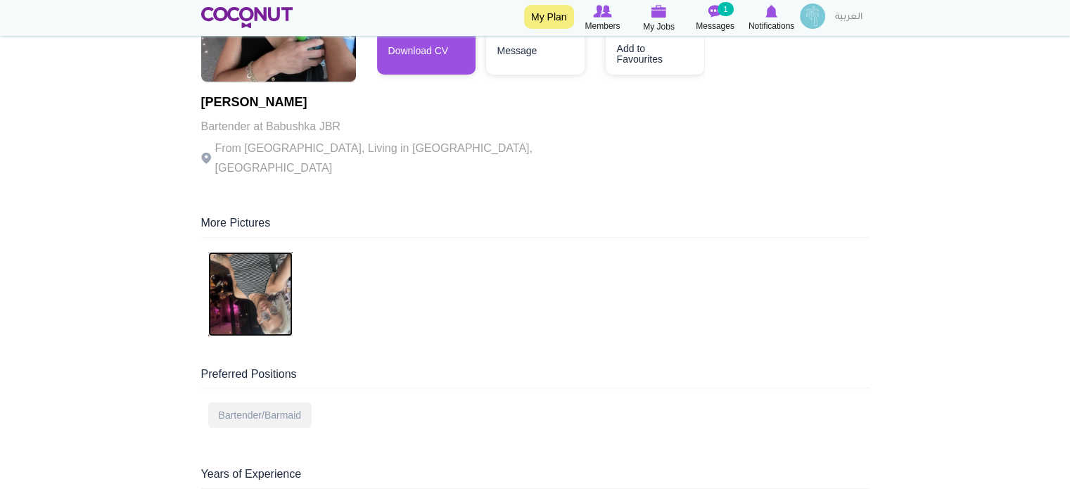
click at [242, 260] on img at bounding box center [250, 294] width 84 height 84
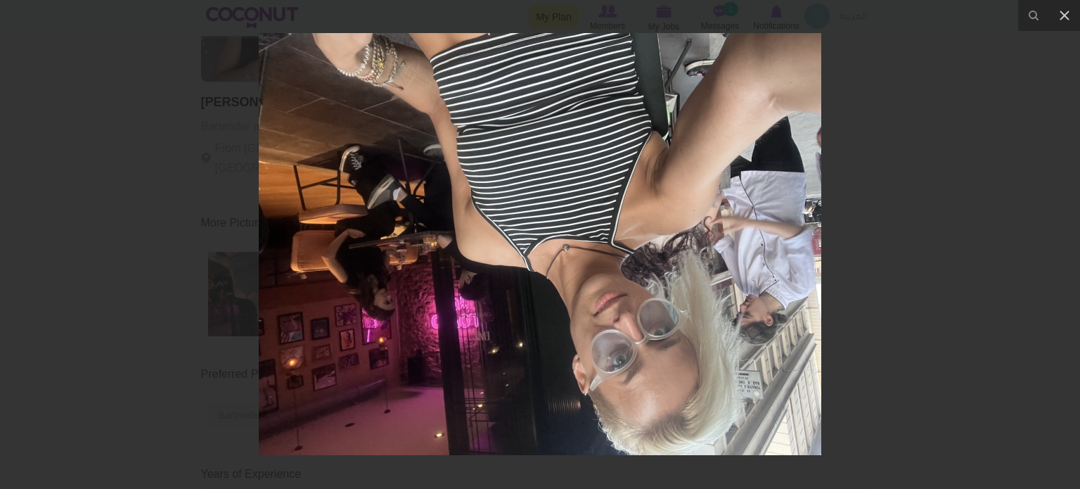
drag, startPoint x: 892, startPoint y: 194, endPoint x: 690, endPoint y: 236, distance: 206.8
click at [893, 195] on div at bounding box center [540, 244] width 1080 height 489
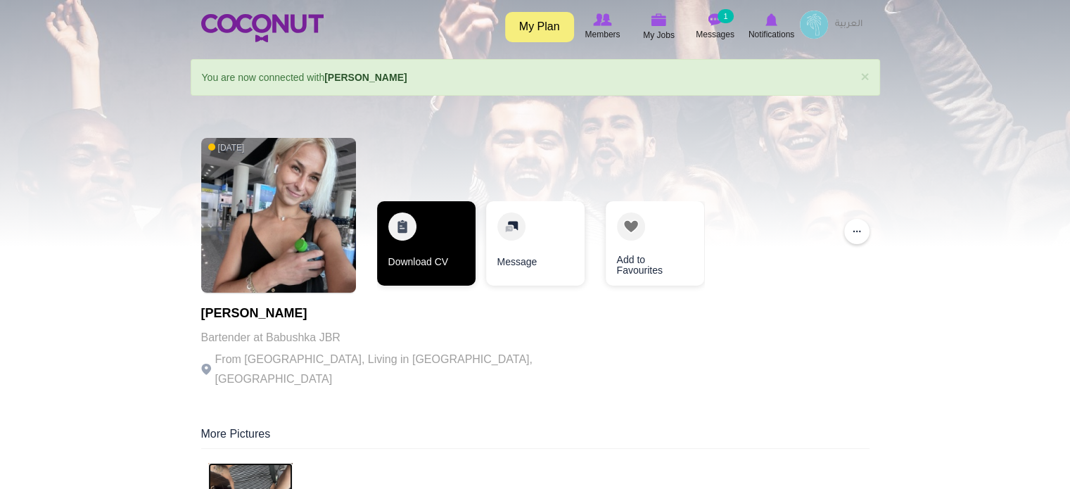
click at [408, 220] on link "Download CV" at bounding box center [426, 243] width 98 height 84
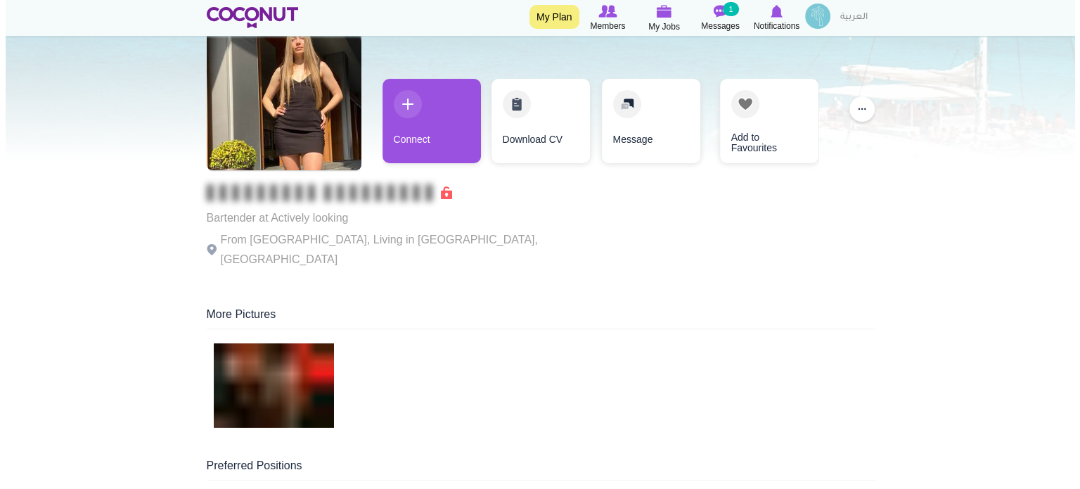
scroll to position [70, 0]
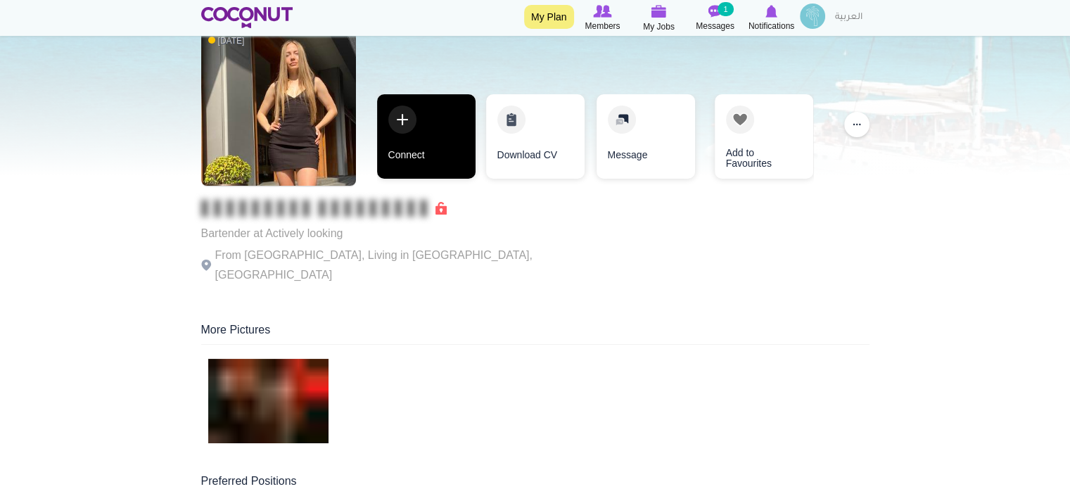
click at [388, 134] on link "Connect" at bounding box center [426, 136] width 98 height 84
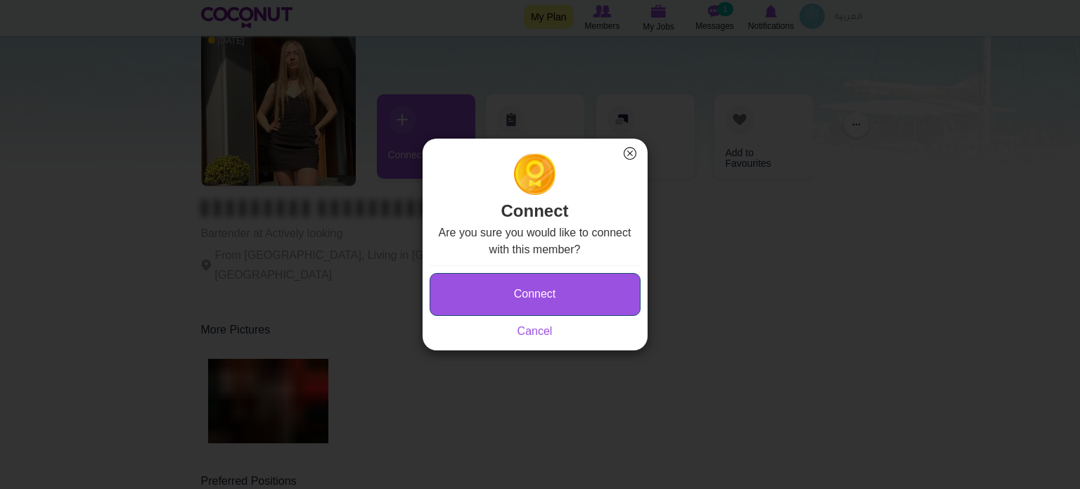
click at [510, 291] on button "Connect" at bounding box center [535, 294] width 211 height 43
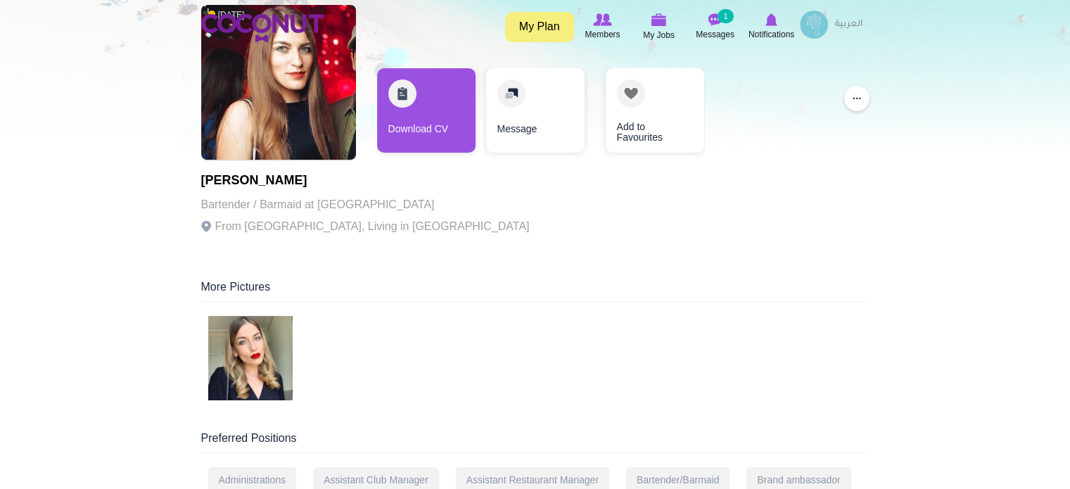
scroll to position [211, 0]
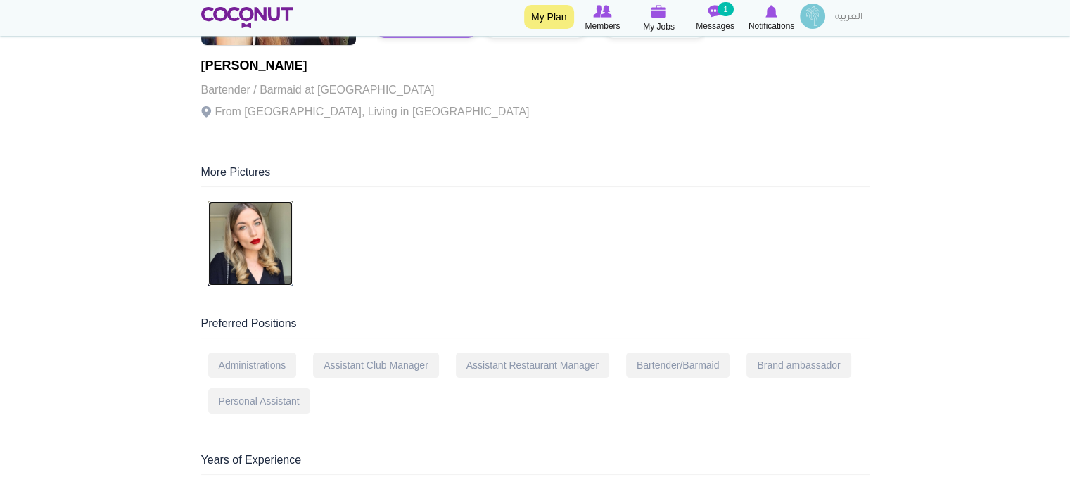
click at [267, 275] on img at bounding box center [250, 243] width 84 height 84
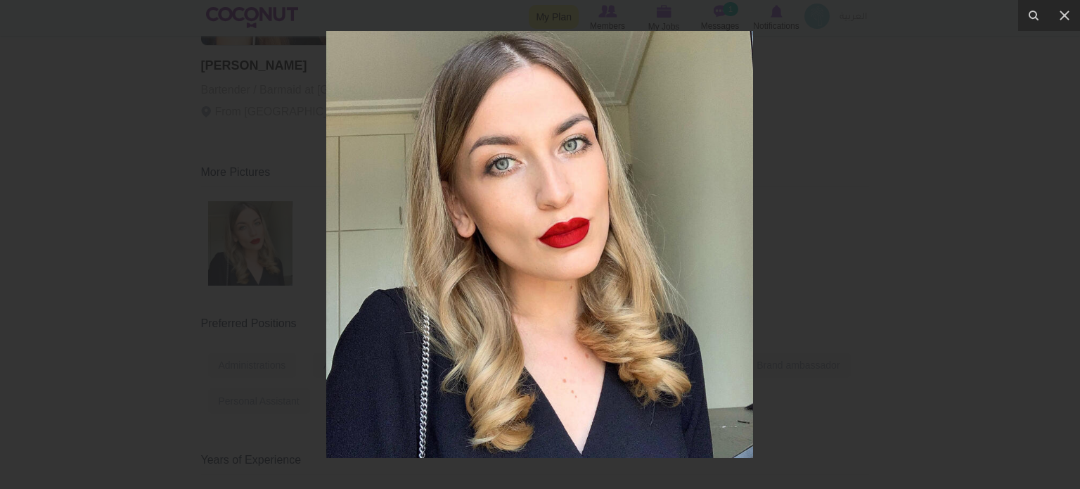
click at [887, 173] on div at bounding box center [540, 244] width 1080 height 489
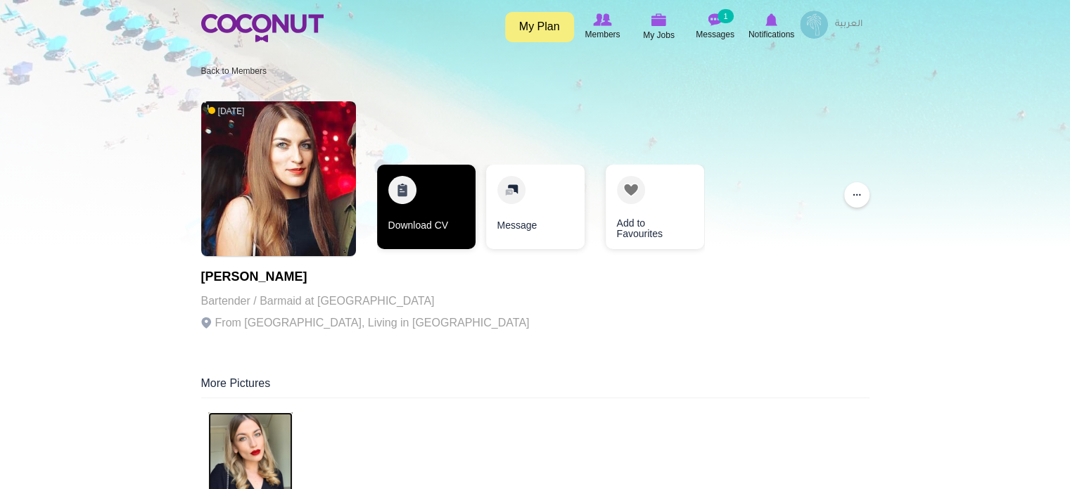
click at [418, 197] on link "Download CV" at bounding box center [426, 207] width 98 height 84
click at [421, 201] on link "Download CV" at bounding box center [425, 207] width 98 height 84
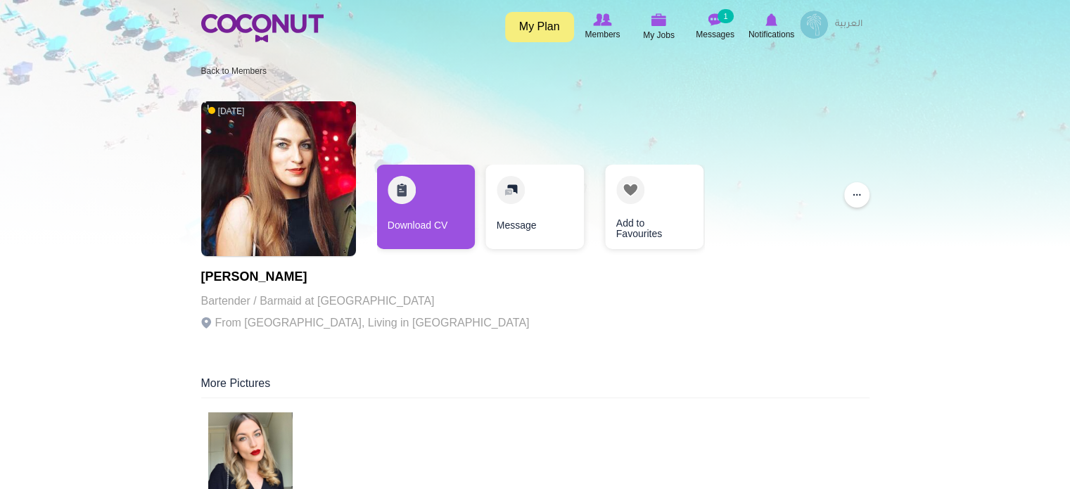
click at [627, 390] on div "More Pictures" at bounding box center [535, 387] width 668 height 23
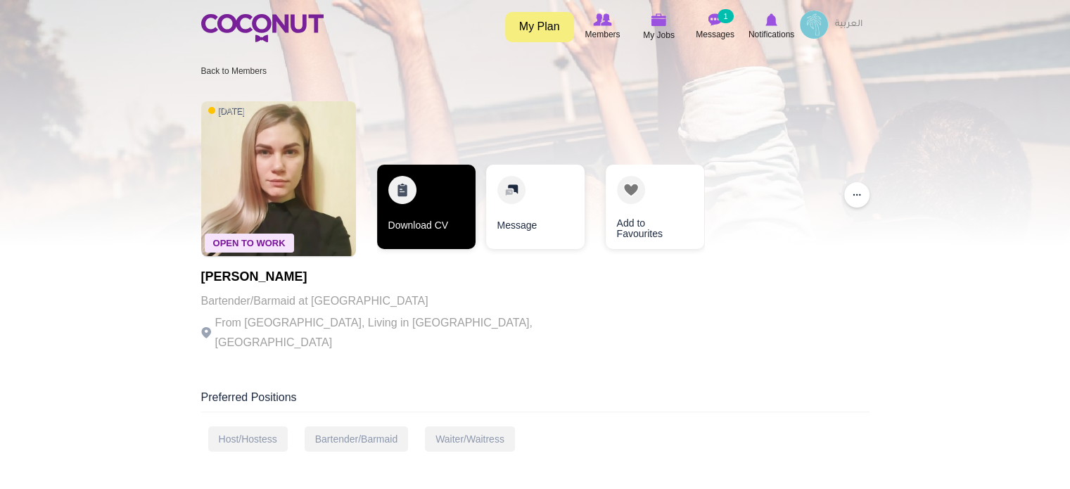
click at [414, 197] on link "Download CV" at bounding box center [426, 207] width 98 height 84
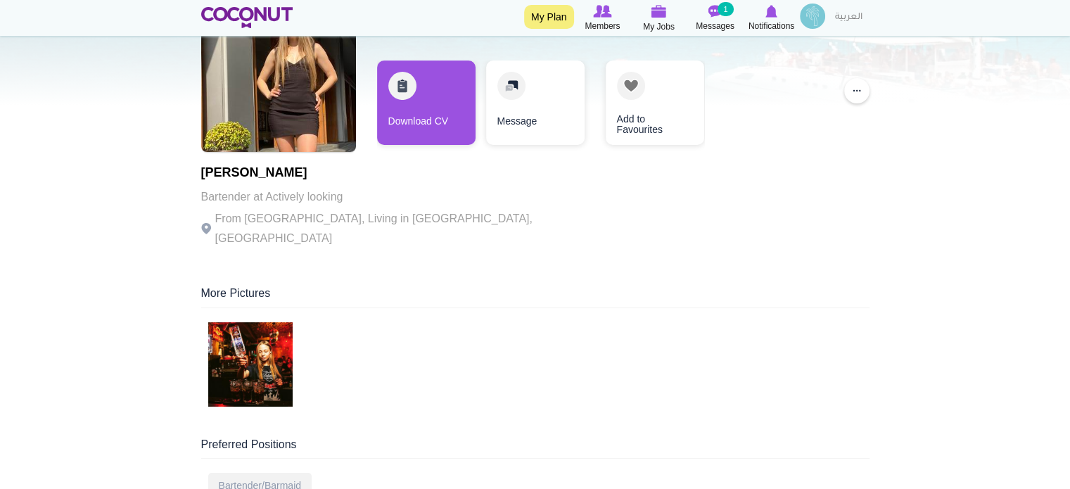
scroll to position [141, 0]
click at [261, 336] on img at bounding box center [250, 364] width 84 height 84
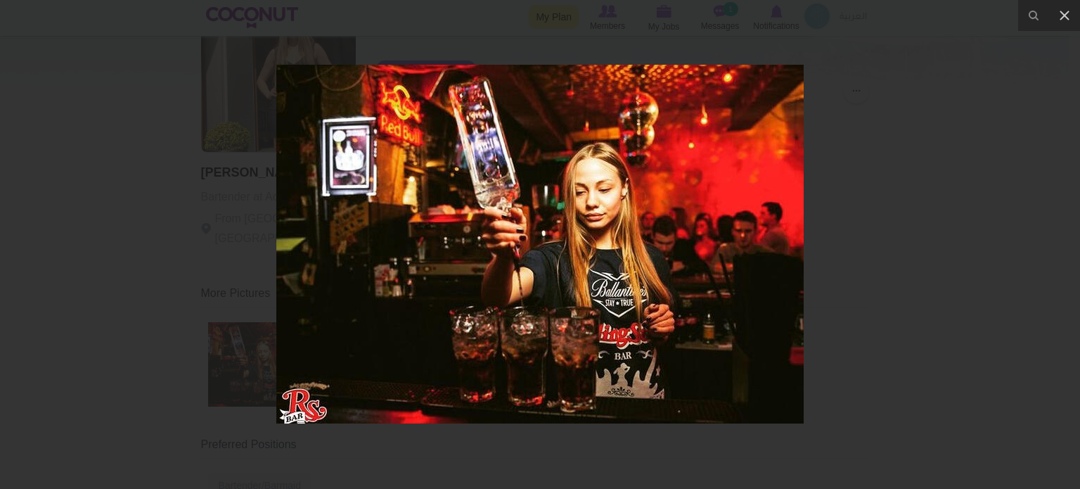
click at [897, 229] on div at bounding box center [540, 244] width 1080 height 489
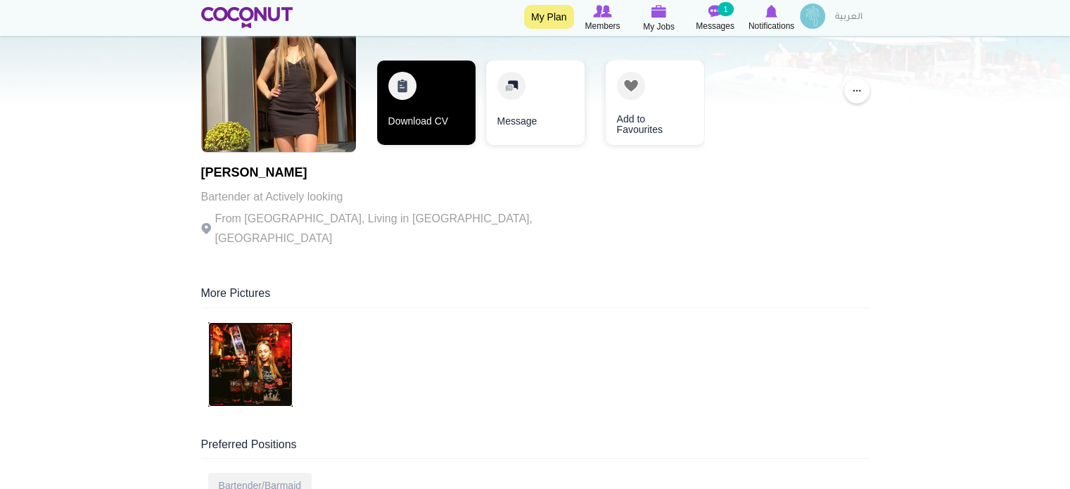
click at [399, 107] on link "Download CV" at bounding box center [426, 102] width 98 height 84
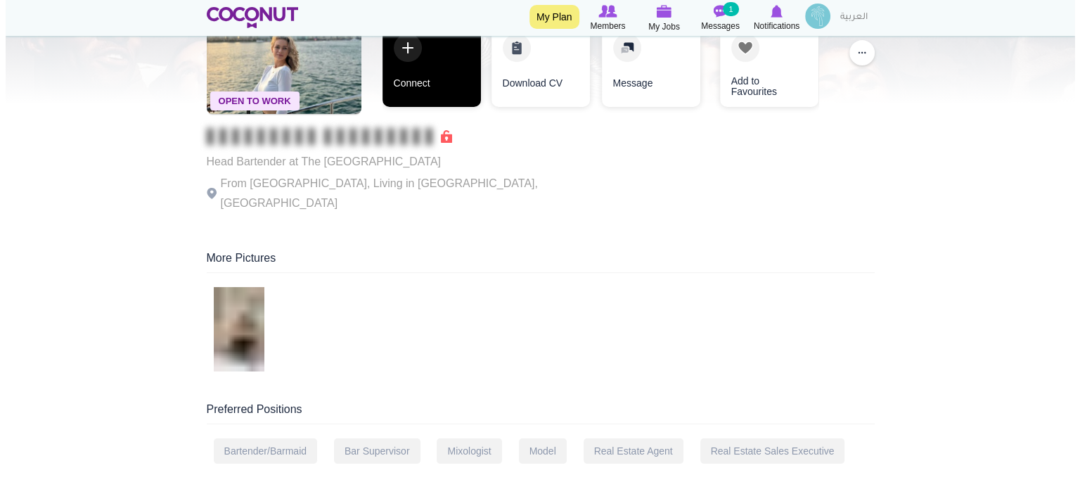
scroll to position [141, 0]
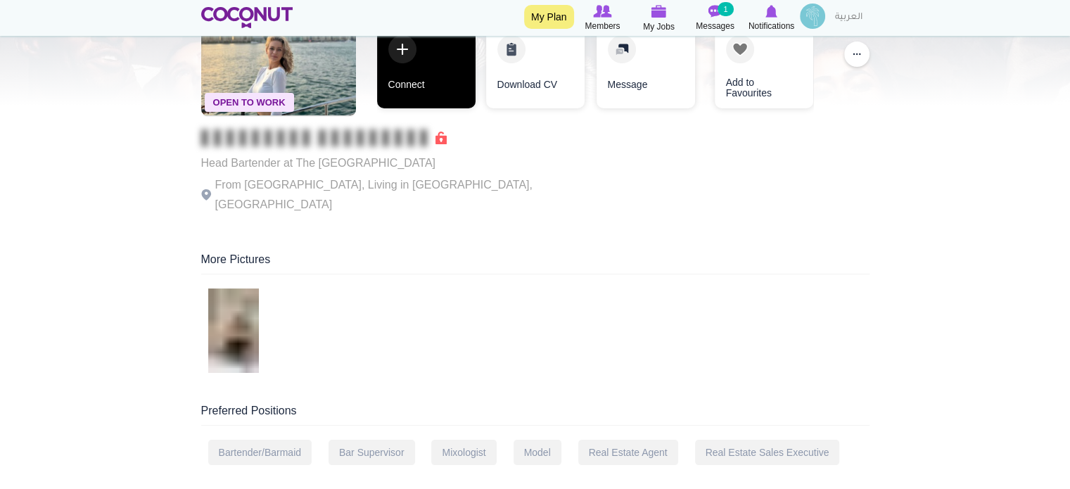
click at [430, 76] on link "Connect" at bounding box center [426, 66] width 98 height 84
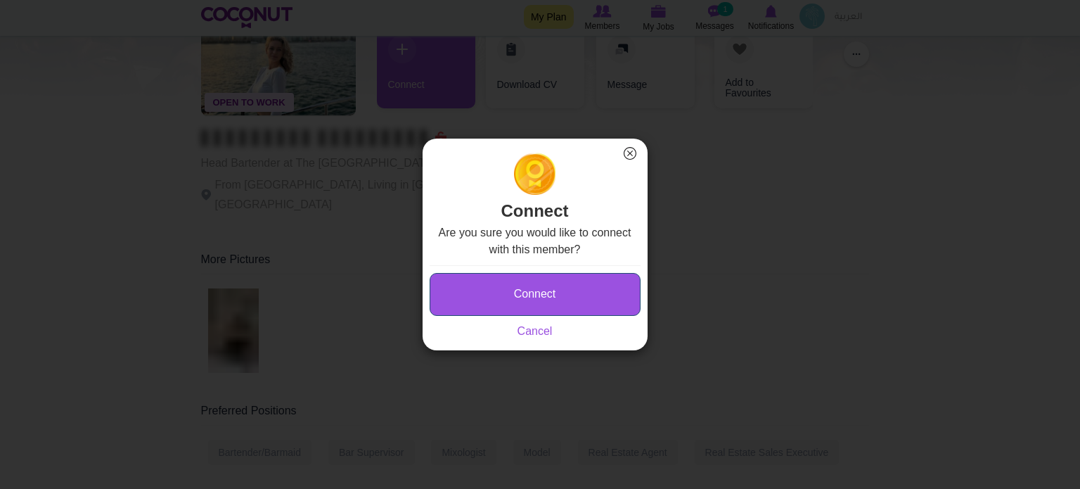
click at [536, 301] on button "Connect" at bounding box center [535, 294] width 211 height 43
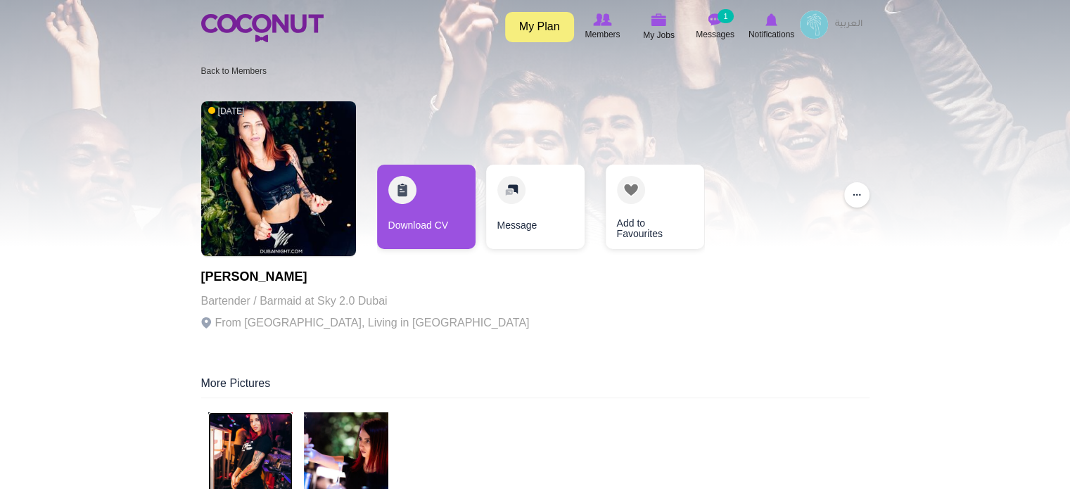
click at [252, 449] on img at bounding box center [250, 454] width 84 height 84
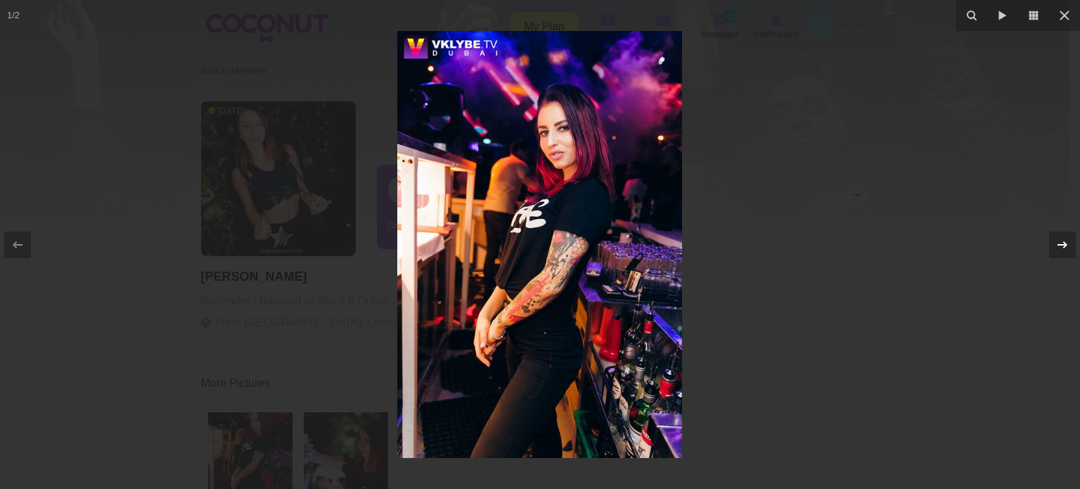
click at [1056, 238] on icon at bounding box center [1062, 244] width 17 height 17
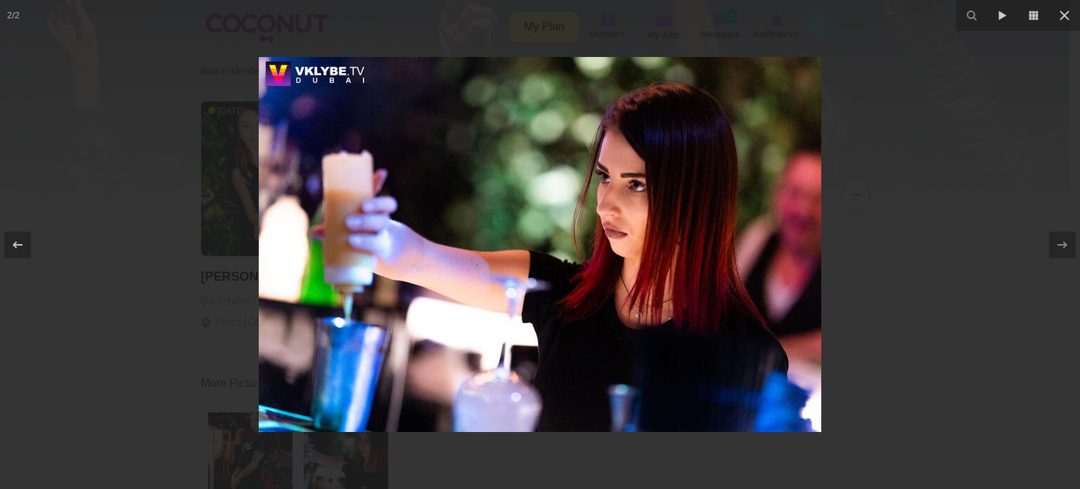
click at [980, 300] on div at bounding box center [540, 244] width 1080 height 489
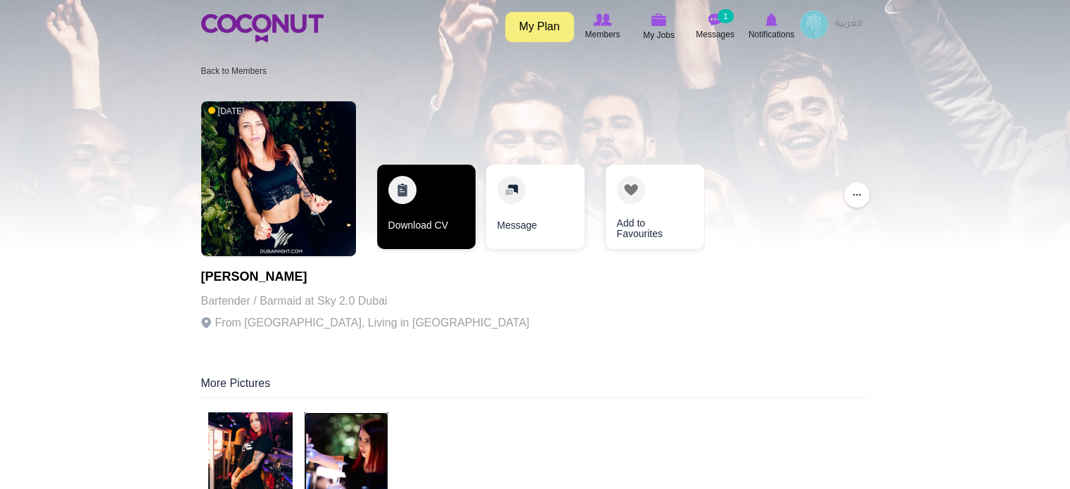
click at [442, 177] on link "Download CV" at bounding box center [426, 207] width 98 height 84
click at [408, 205] on link "Download CV" at bounding box center [426, 207] width 98 height 84
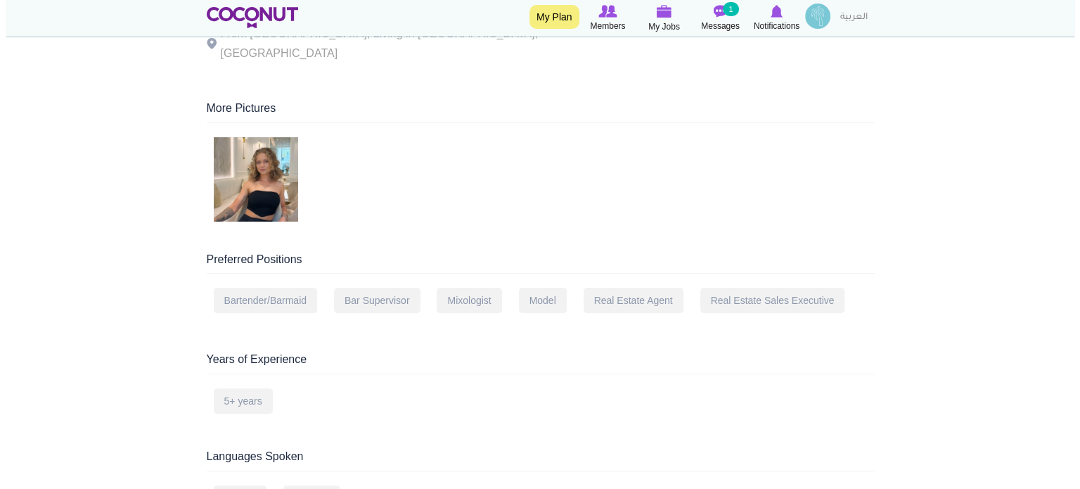
scroll to position [281, 0]
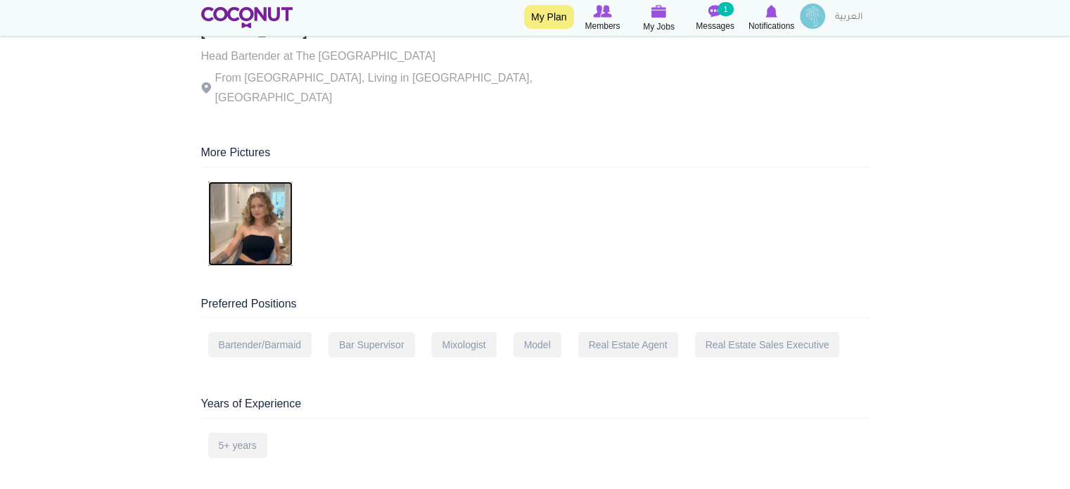
click at [283, 234] on img at bounding box center [250, 223] width 84 height 84
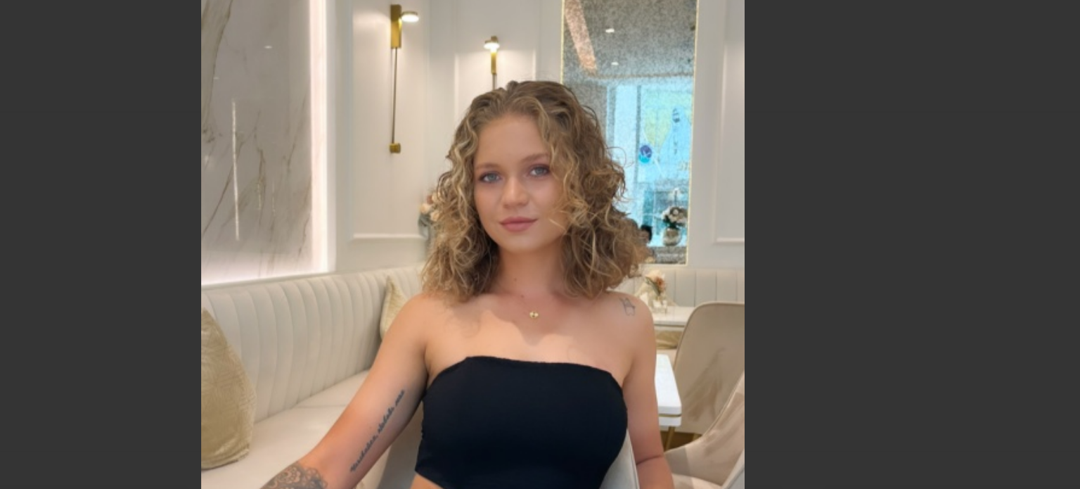
scroll to position [281, 0]
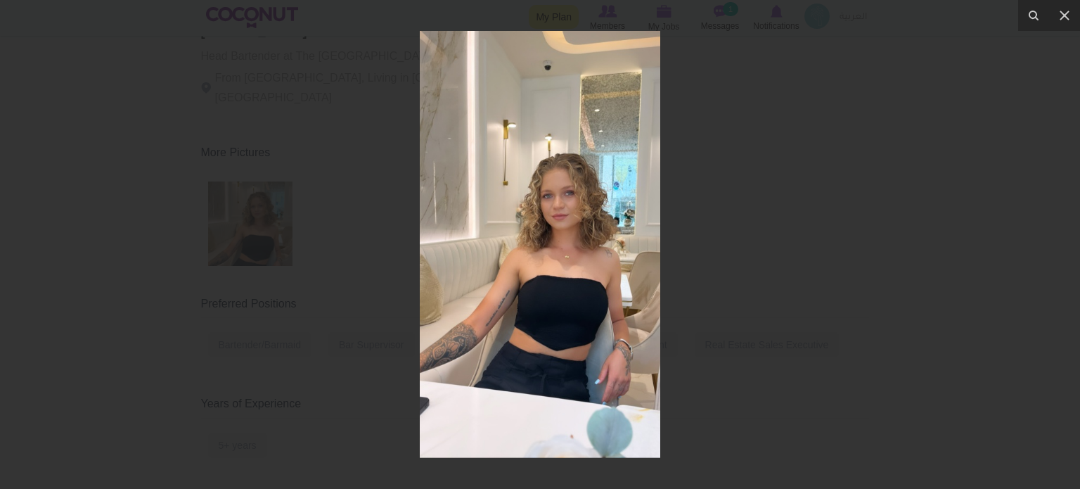
click at [910, 321] on div at bounding box center [540, 244] width 1080 height 489
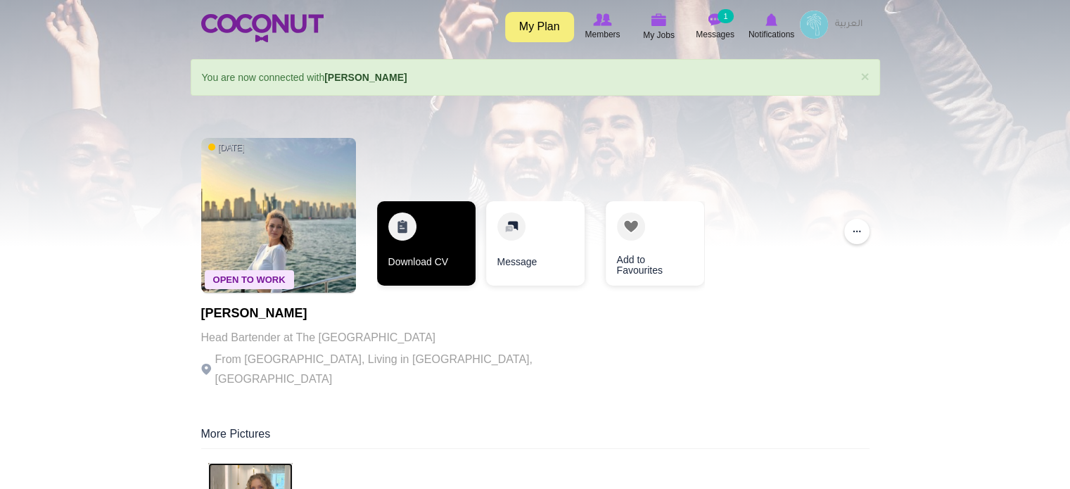
click at [405, 242] on link "Download CV" at bounding box center [426, 243] width 98 height 84
click at [435, 259] on link "Download CV" at bounding box center [426, 243] width 98 height 84
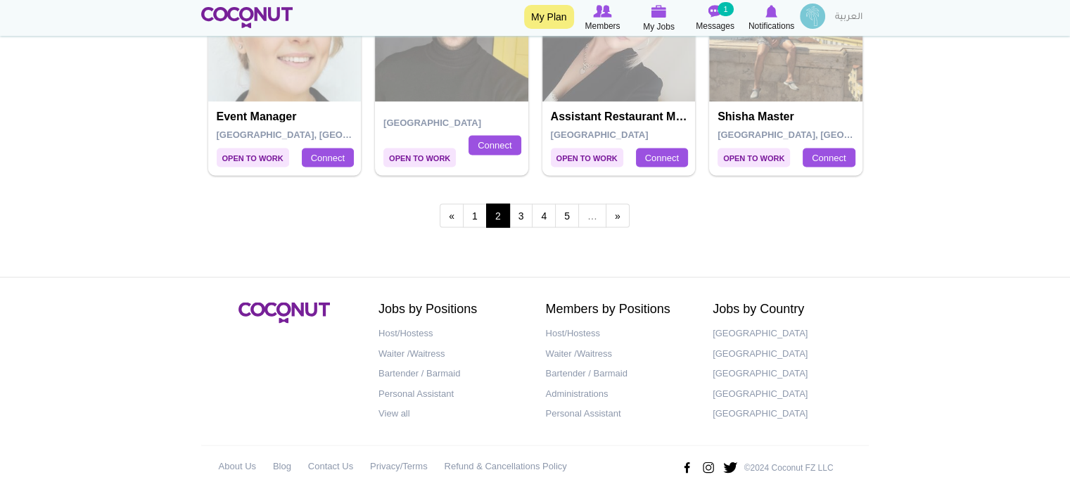
scroll to position [2724, 0]
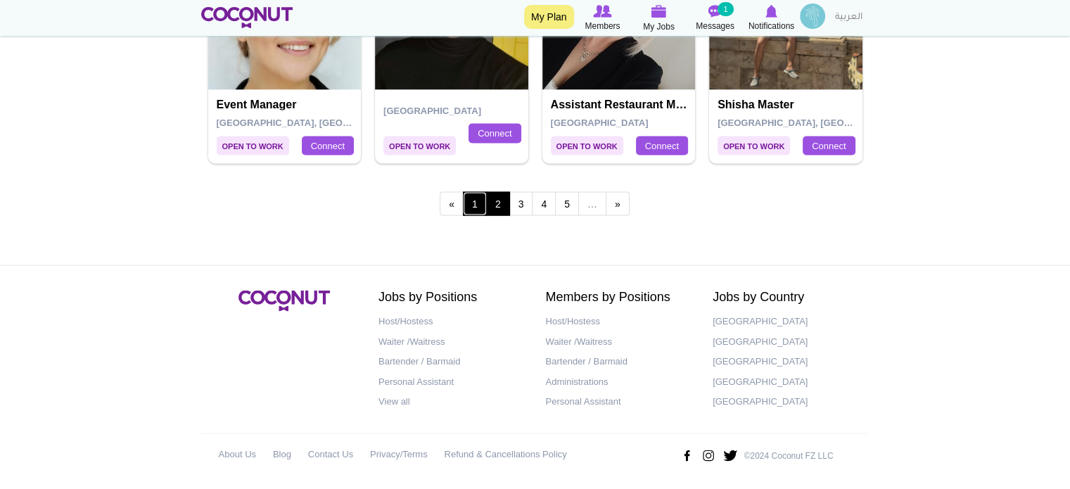
click at [478, 201] on link "1" at bounding box center [475, 204] width 24 height 24
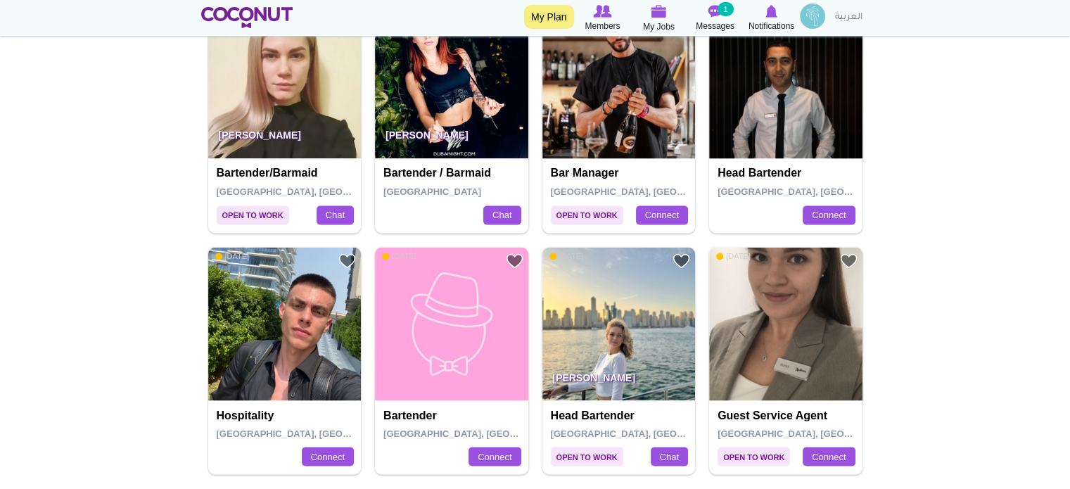
scroll to position [2532, 0]
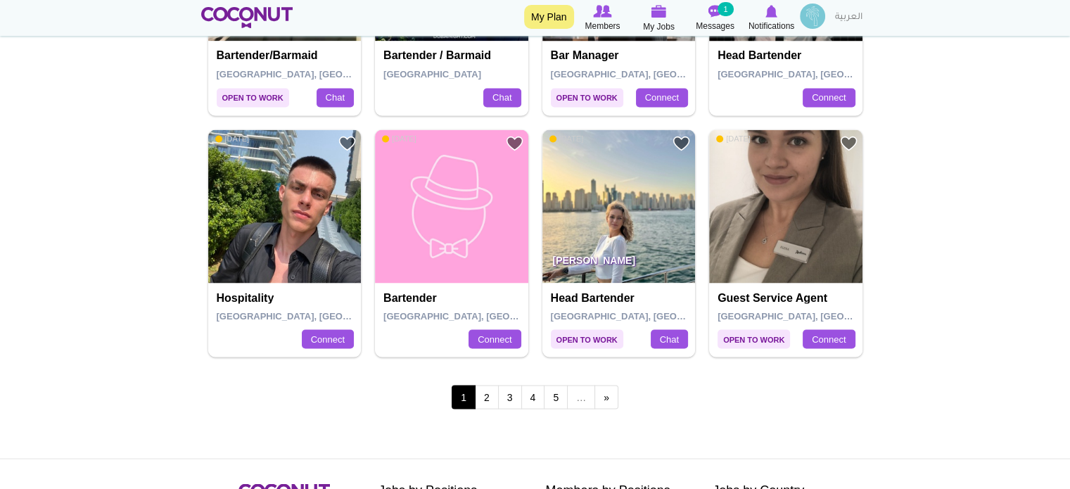
click at [608, 286] on div "[PERSON_NAME] Head Bartender [GEOGRAPHIC_DATA], [GEOGRAPHIC_DATA] Chat" at bounding box center [618, 320] width 153 height 75
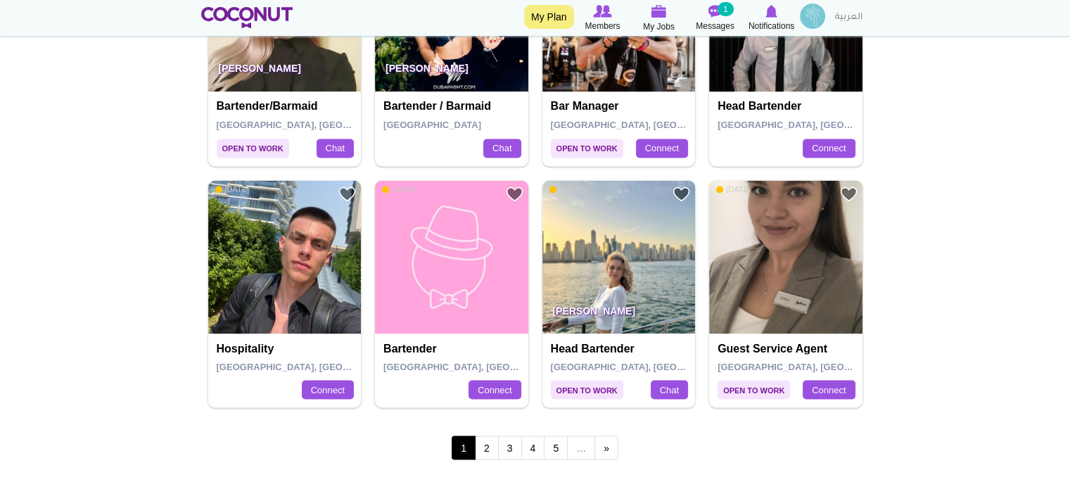
scroll to position [2672, 0]
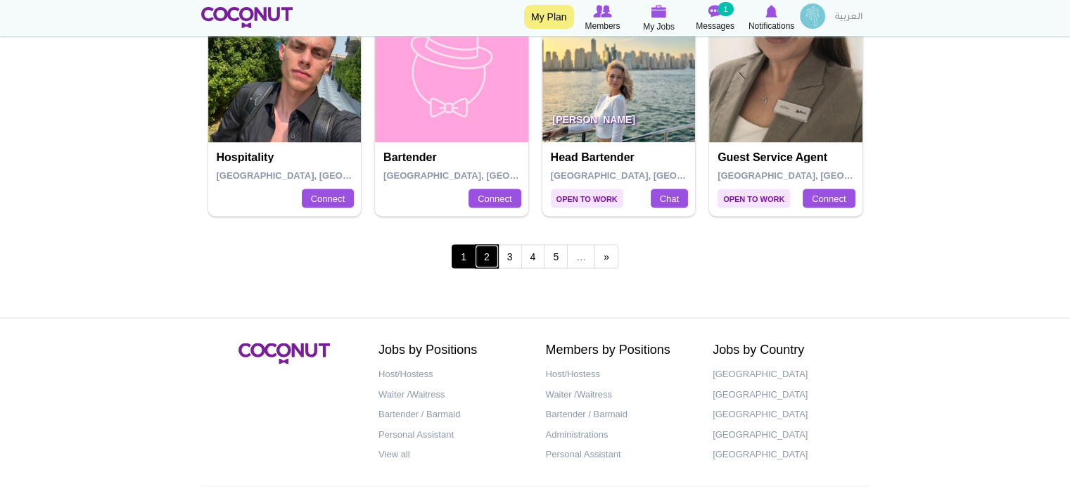
click at [487, 253] on link "2" at bounding box center [487, 256] width 24 height 24
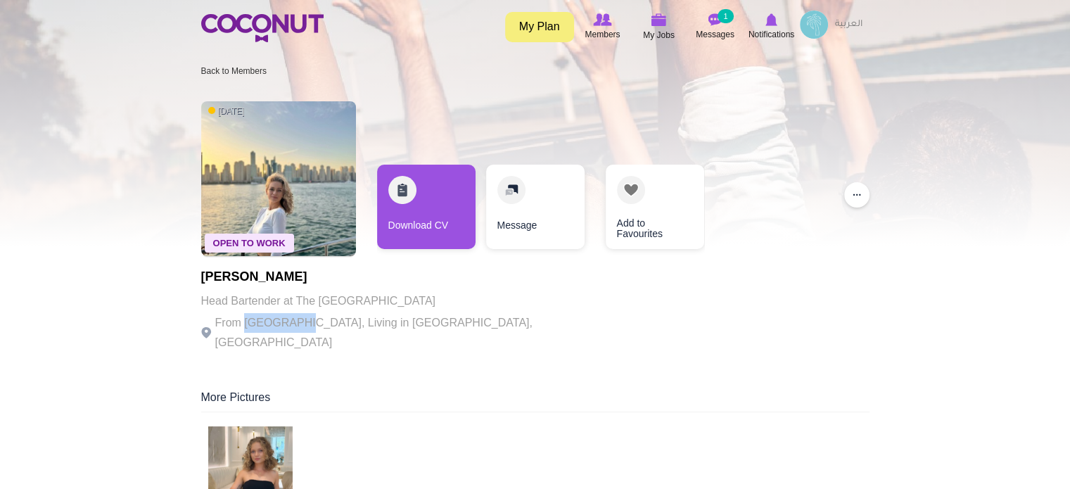
drag, startPoint x: 298, startPoint y: 323, endPoint x: 245, endPoint y: 315, distance: 54.0
click at [245, 315] on p "From [GEOGRAPHIC_DATA], Living in [GEOGRAPHIC_DATA], [GEOGRAPHIC_DATA]" at bounding box center [394, 332] width 387 height 39
copy p "[GEOGRAPHIC_DATA]"
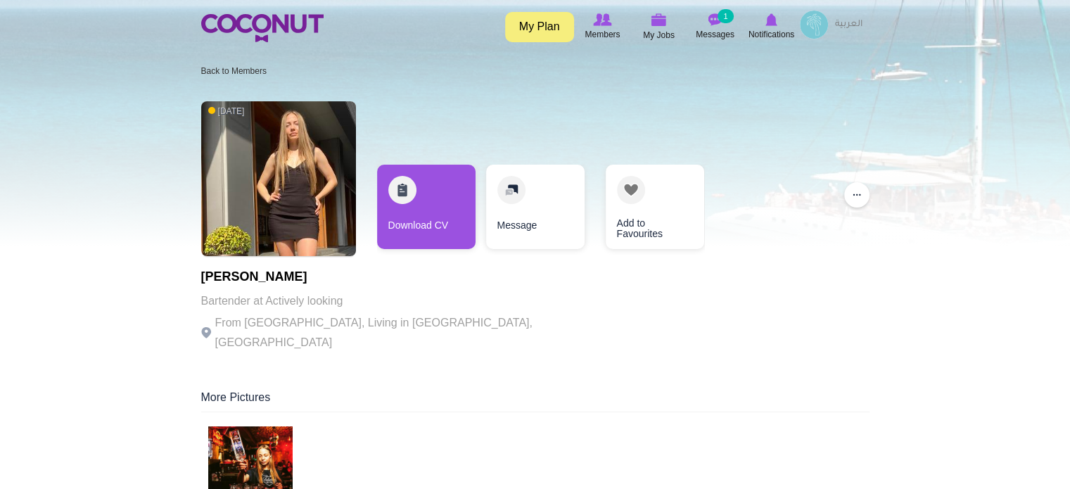
drag, startPoint x: 344, startPoint y: 281, endPoint x: 198, endPoint y: 274, distance: 145.7
click at [374, 295] on p "Bartender at Actively looking" at bounding box center [394, 301] width 387 height 20
drag, startPoint x: 358, startPoint y: 278, endPoint x: 204, endPoint y: 279, distance: 154.0
click at [204, 279] on h1 "[PERSON_NAME]" at bounding box center [394, 277] width 387 height 14
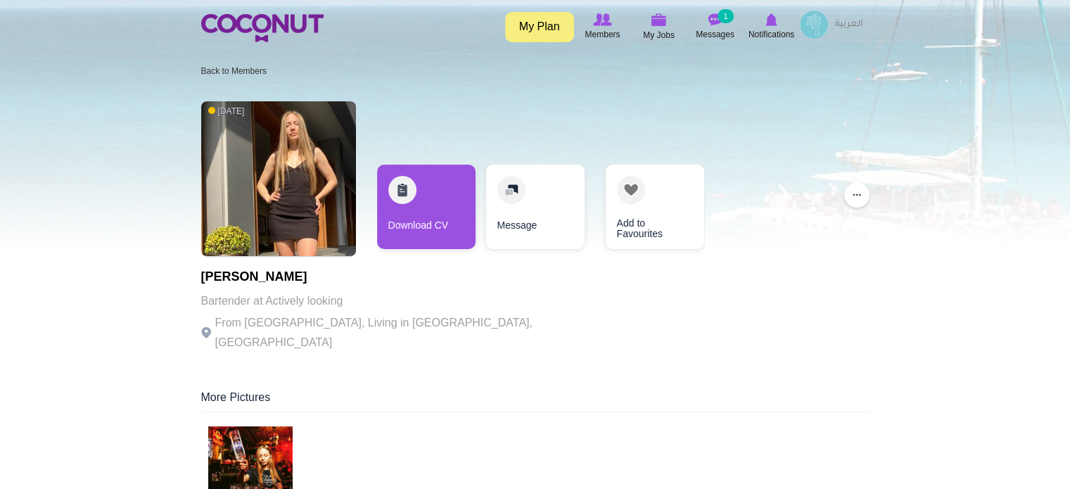
copy h1 "[PERSON_NAME]"
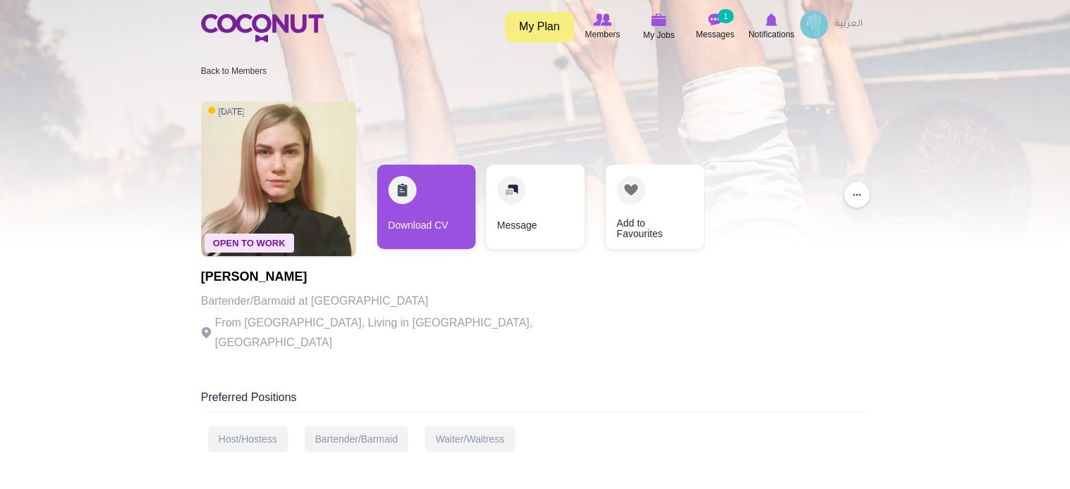
drag, startPoint x: 326, startPoint y: 278, endPoint x: 203, endPoint y: 281, distance: 123.1
click at [203, 281] on h1 "[PERSON_NAME]" at bounding box center [394, 277] width 387 height 14
copy h1 "Assol Komelkova"
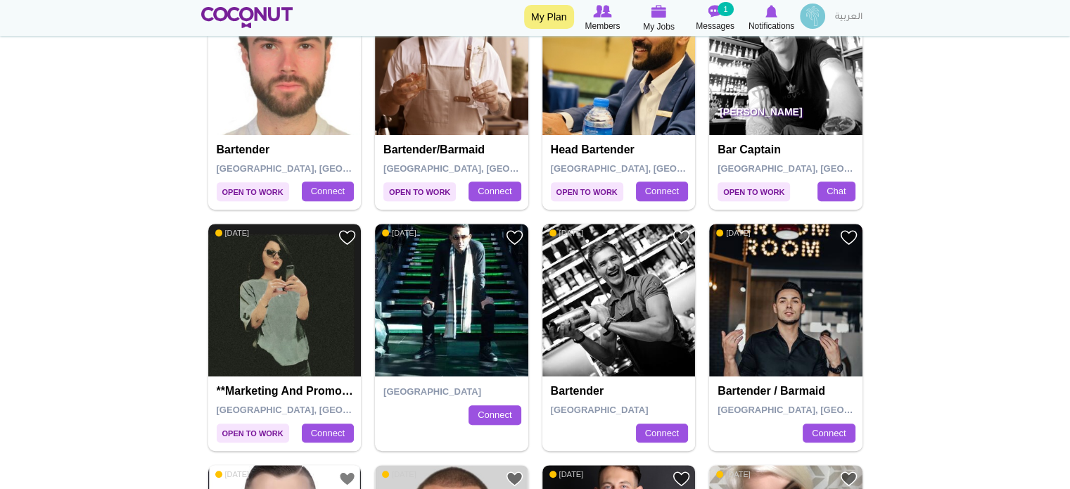
scroll to position [633, 0]
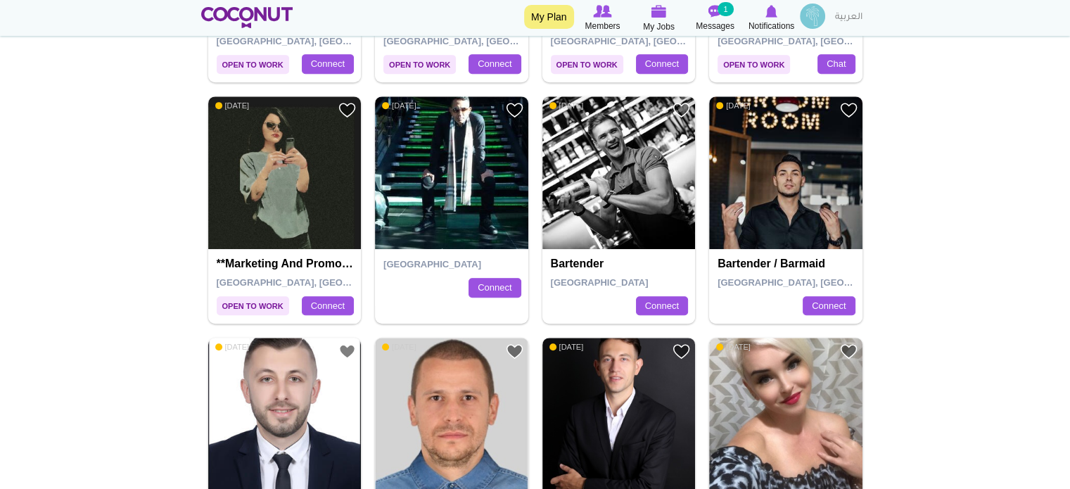
drag, startPoint x: 644, startPoint y: 175, endPoint x: 959, endPoint y: 207, distance: 316.7
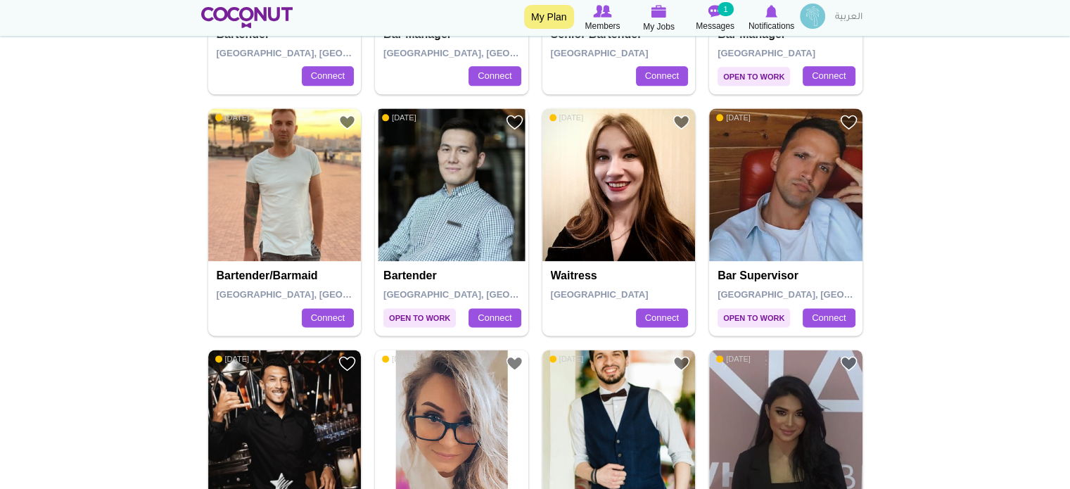
scroll to position [2110, 0]
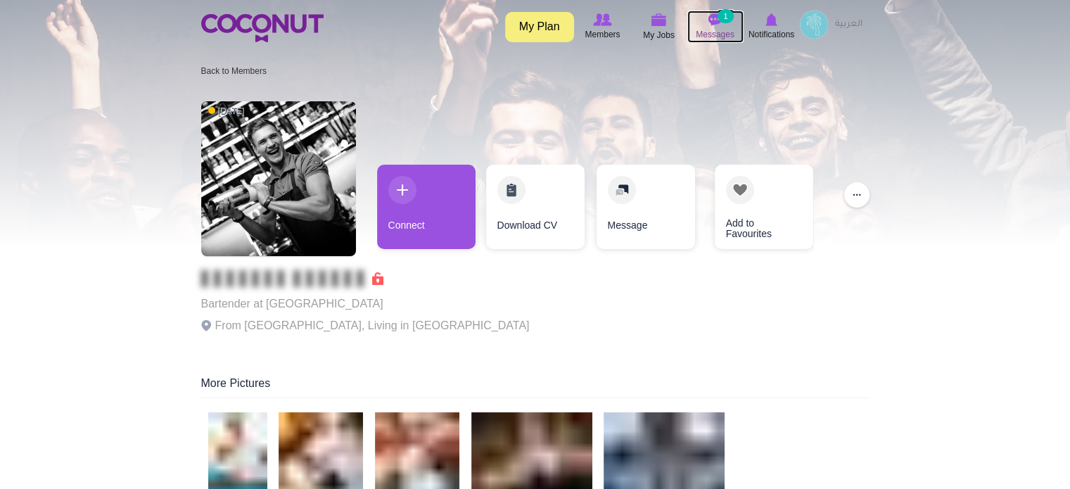
click at [716, 25] on img at bounding box center [715, 19] width 14 height 13
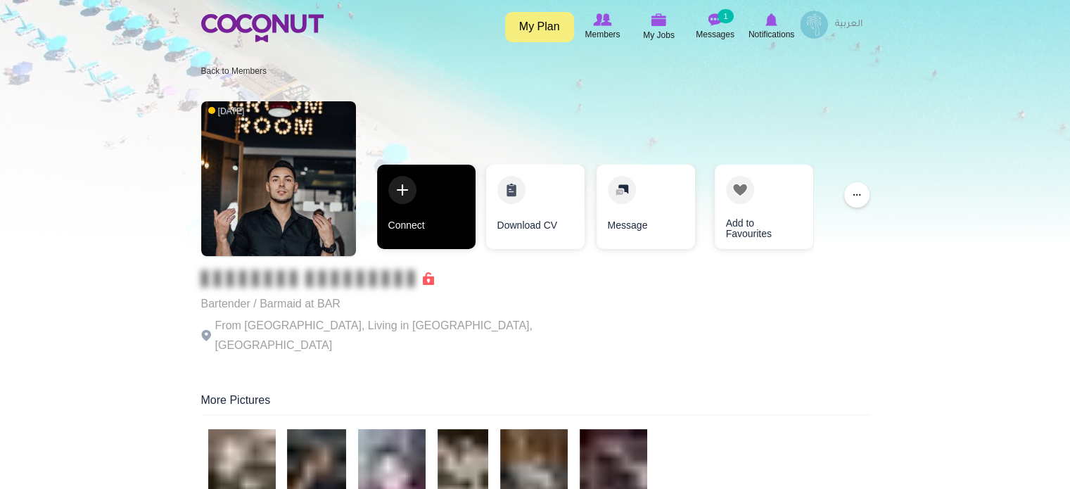
click at [414, 180] on link "Connect" at bounding box center [426, 207] width 98 height 84
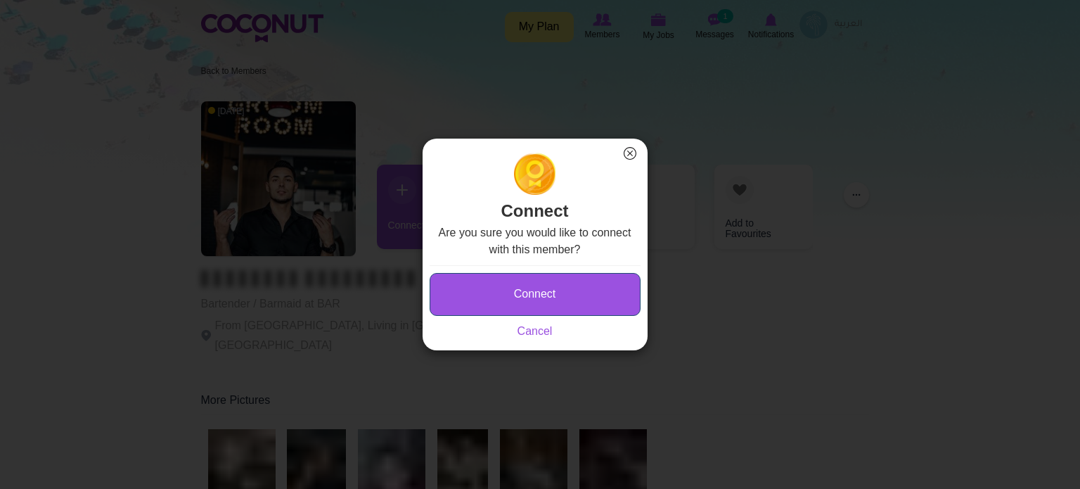
click at [487, 283] on button "Connect" at bounding box center [535, 294] width 211 height 43
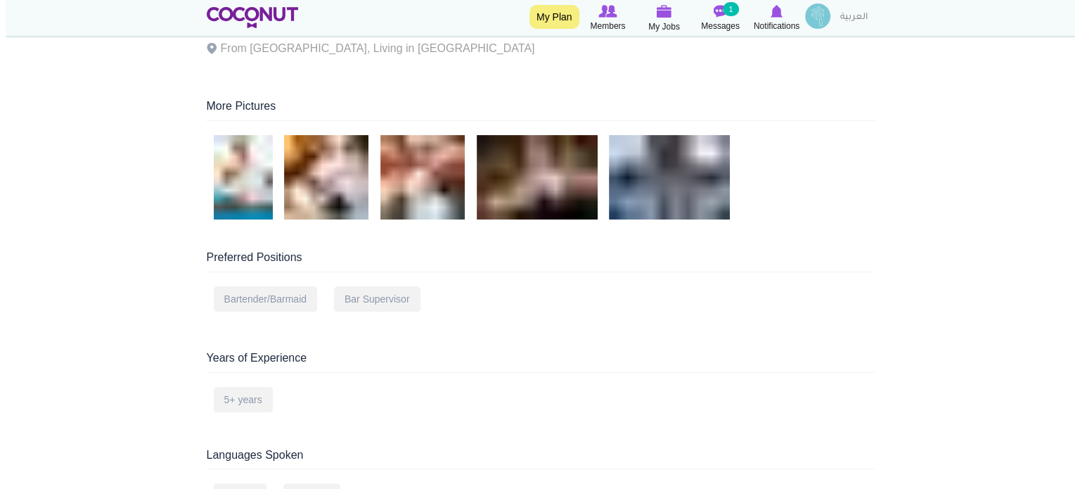
scroll to position [141, 0]
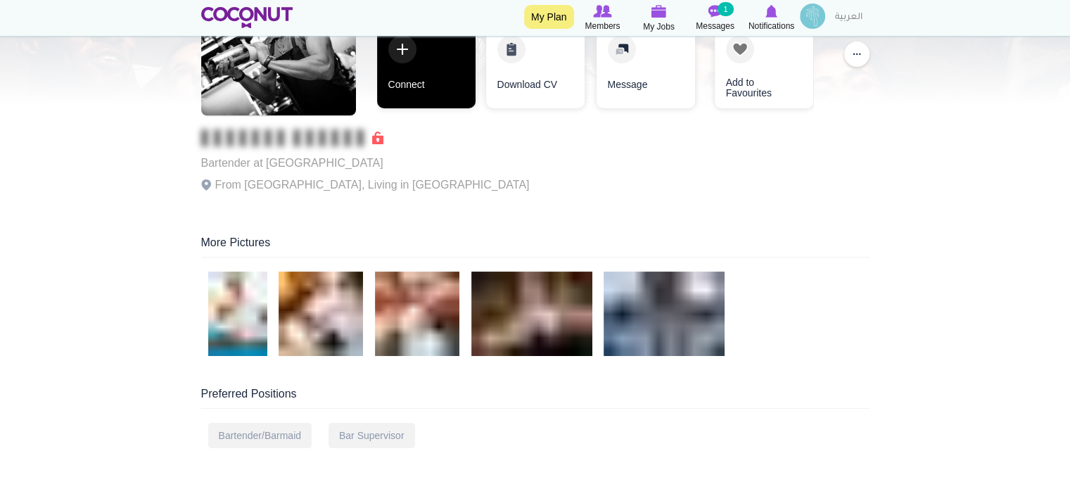
click at [436, 95] on link "Connect" at bounding box center [426, 66] width 98 height 84
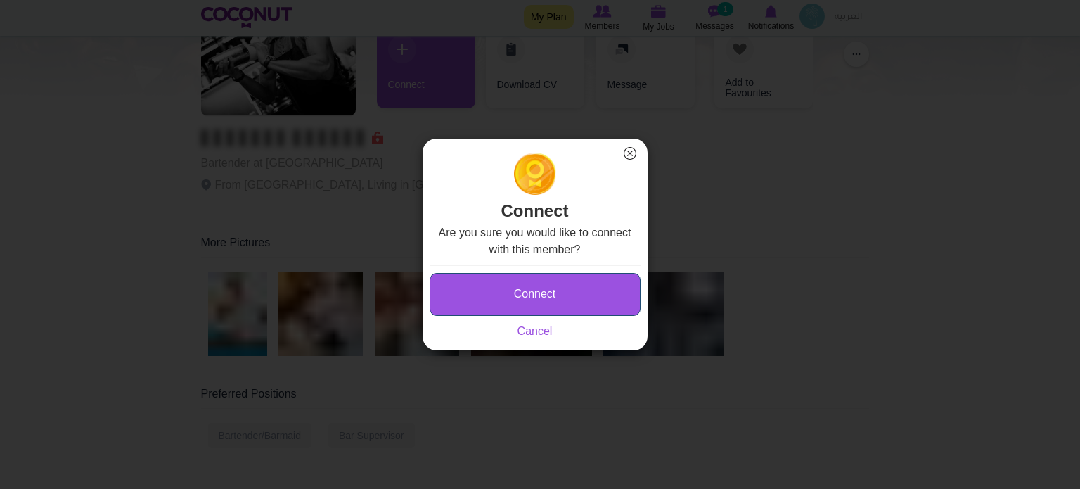
click at [558, 298] on button "Connect" at bounding box center [535, 294] width 211 height 43
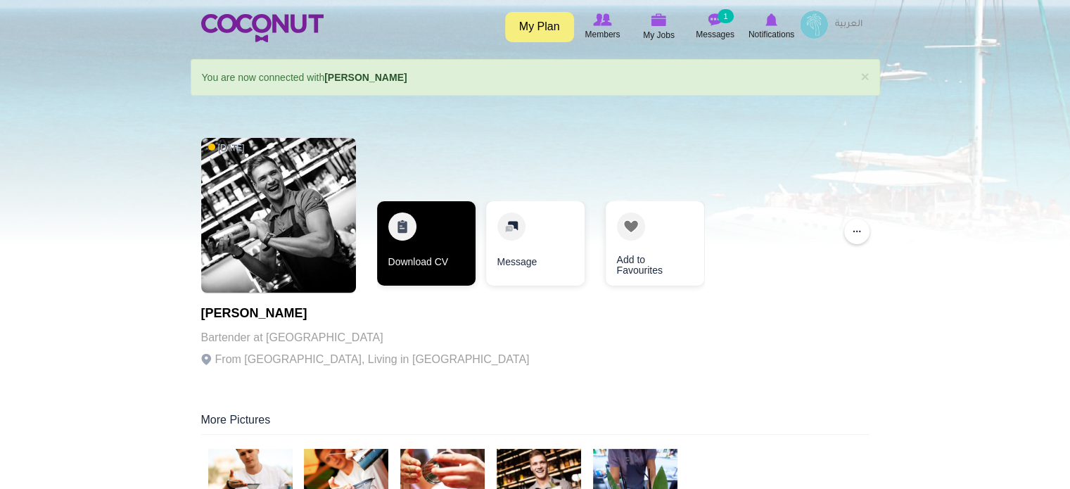
click at [420, 240] on link "Download CV" at bounding box center [426, 243] width 98 height 84
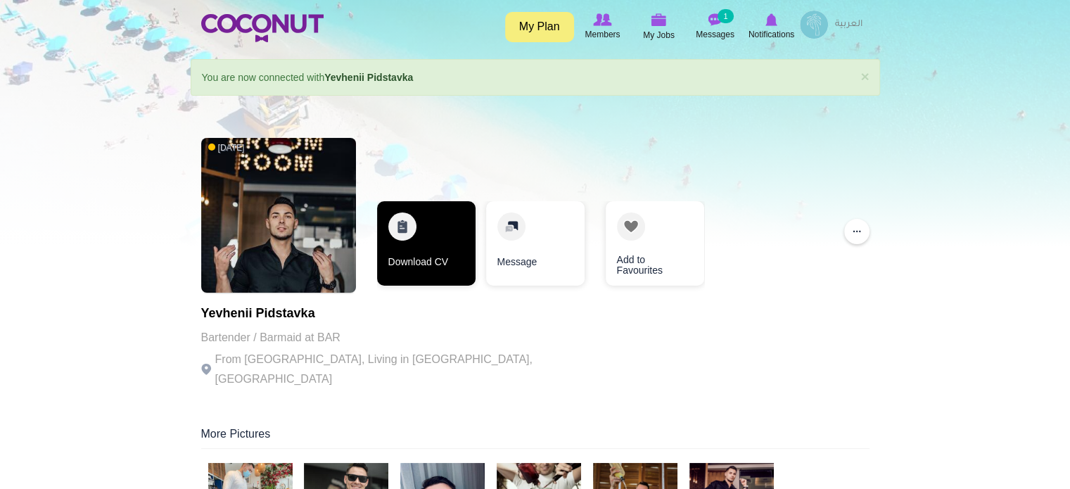
click at [433, 231] on link "Download CV" at bounding box center [426, 243] width 98 height 84
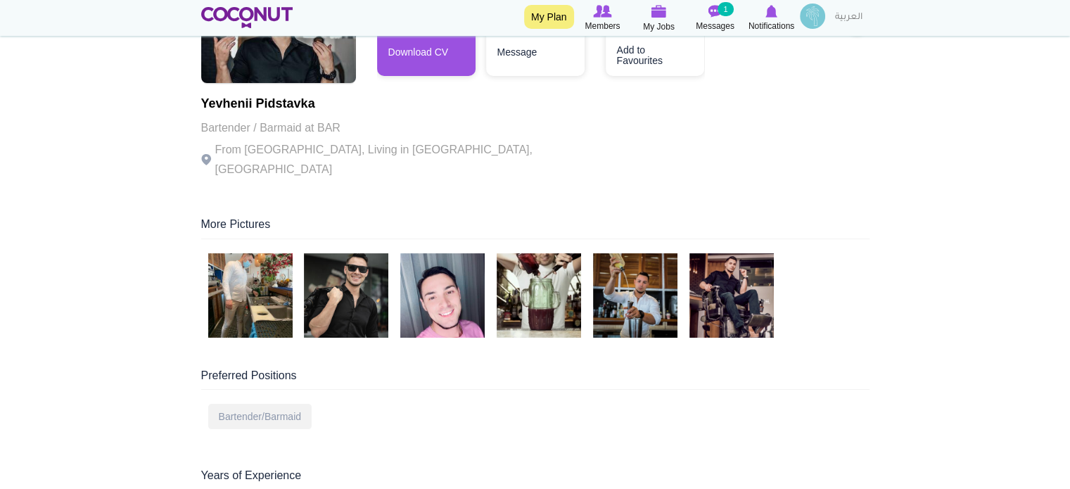
scroll to position [211, 0]
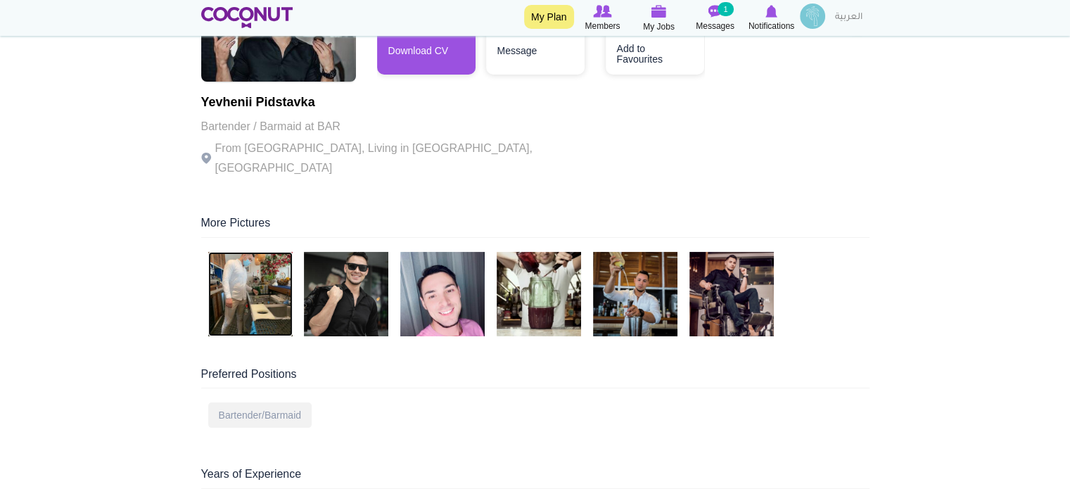
click at [264, 267] on img at bounding box center [250, 294] width 84 height 84
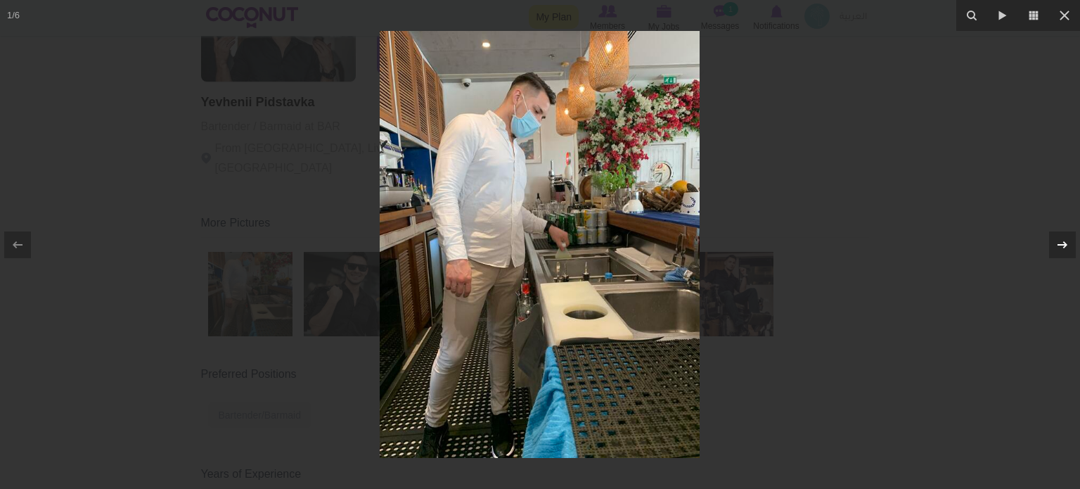
click at [1061, 239] on icon at bounding box center [1062, 244] width 17 height 17
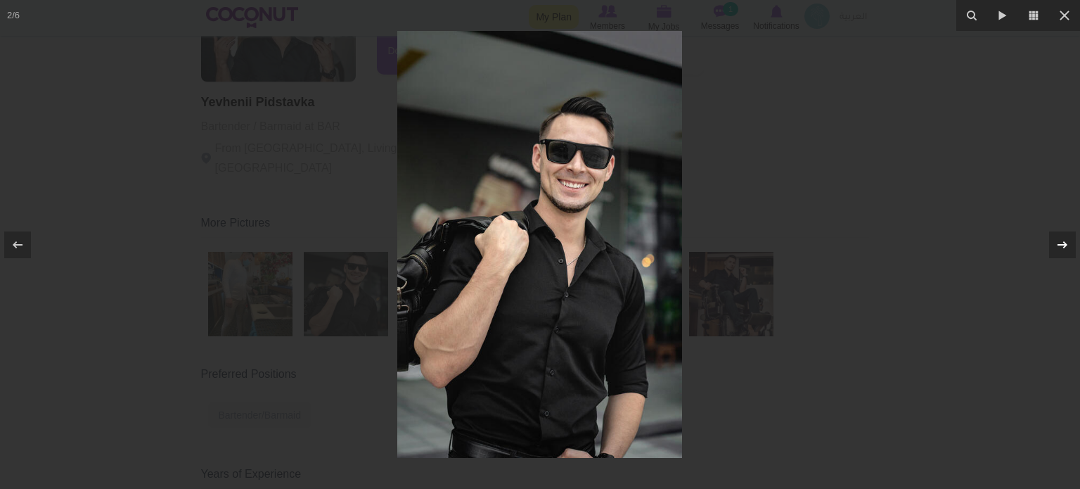
click at [1061, 239] on icon at bounding box center [1062, 244] width 17 height 17
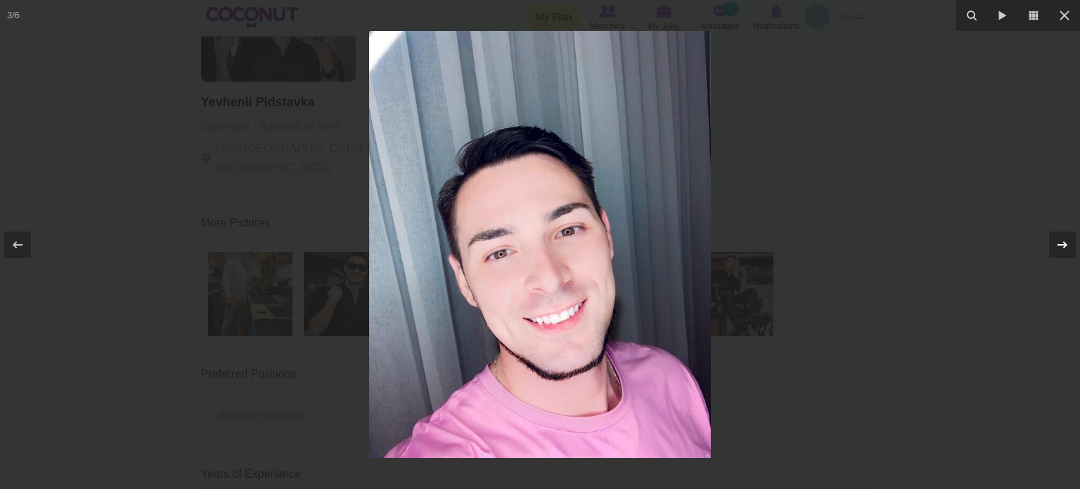
click at [1061, 239] on icon at bounding box center [1062, 244] width 17 height 17
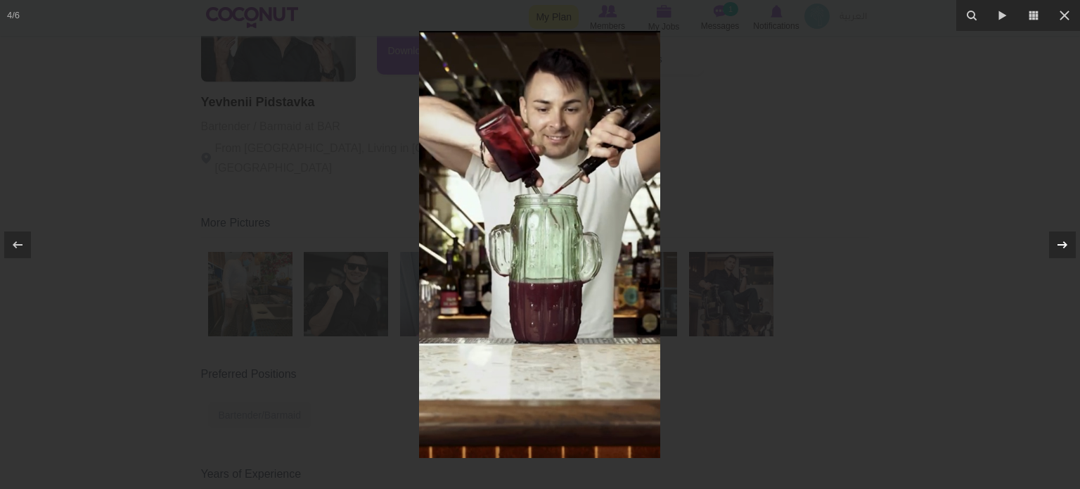
click at [1061, 239] on icon at bounding box center [1062, 244] width 17 height 17
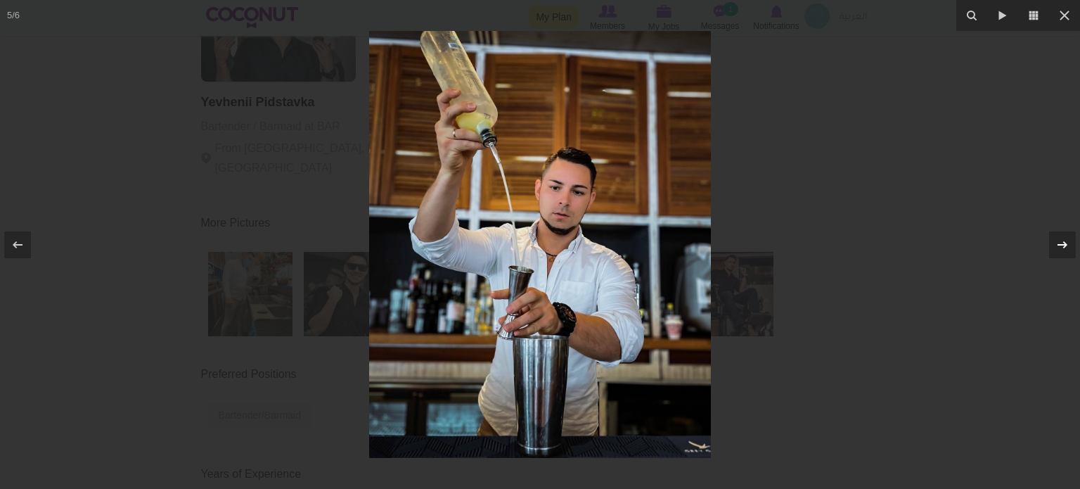
click at [1061, 239] on icon at bounding box center [1062, 244] width 17 height 17
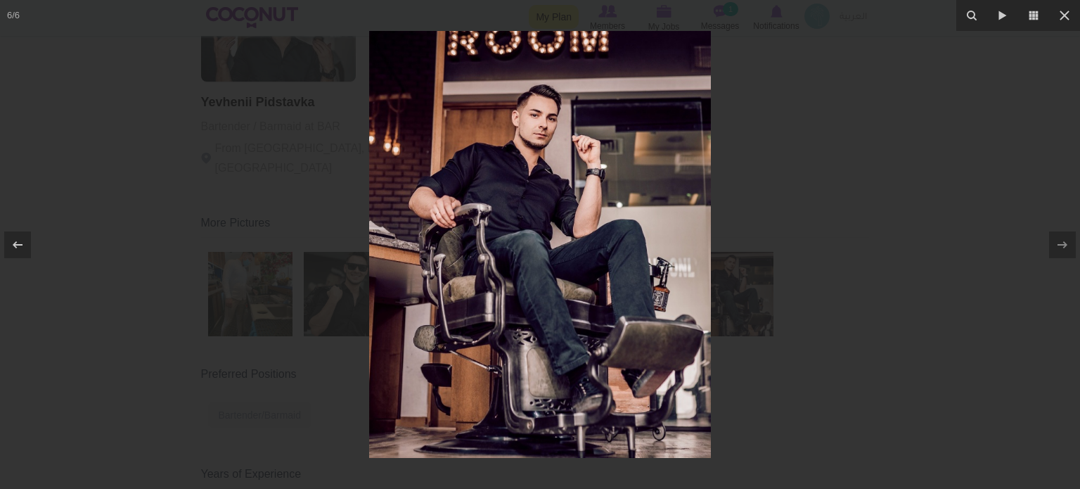
click at [921, 216] on div at bounding box center [540, 244] width 1080 height 489
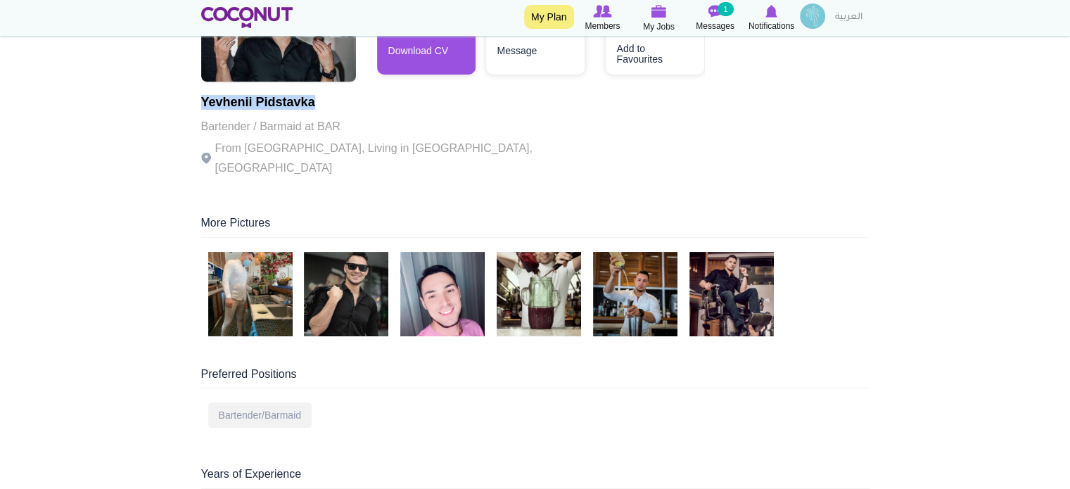
drag, startPoint x: 360, startPoint y: 103, endPoint x: 203, endPoint y: 101, distance: 156.9
click at [203, 101] on h1 "Yevhenii Pidstavka" at bounding box center [394, 103] width 387 height 14
click at [257, 105] on h1 "Yevhenii Pidstavka" at bounding box center [394, 103] width 387 height 14
copy h1 "Yevhenii Pidstavka"
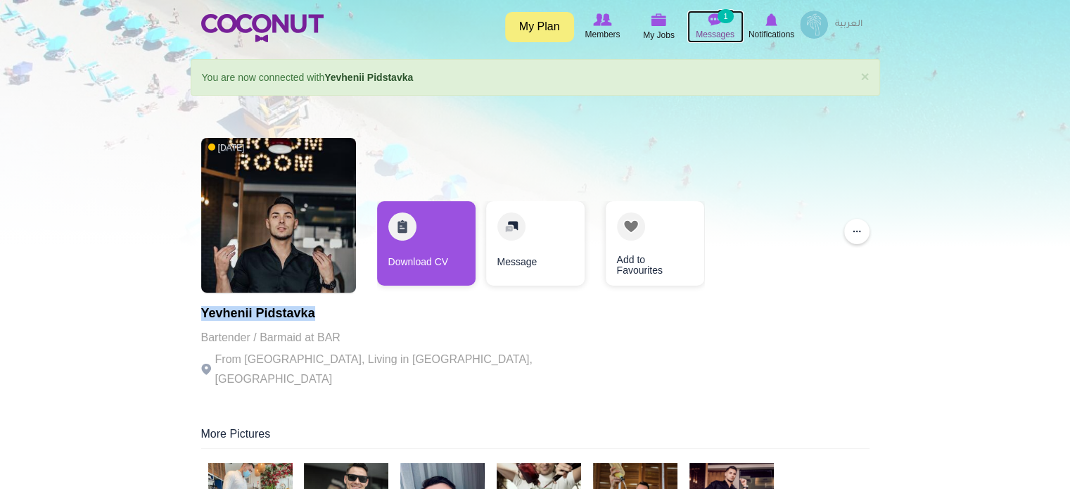
click at [724, 20] on small "1" at bounding box center [724, 16] width 15 height 14
